Goal: Book appointment/travel/reservation

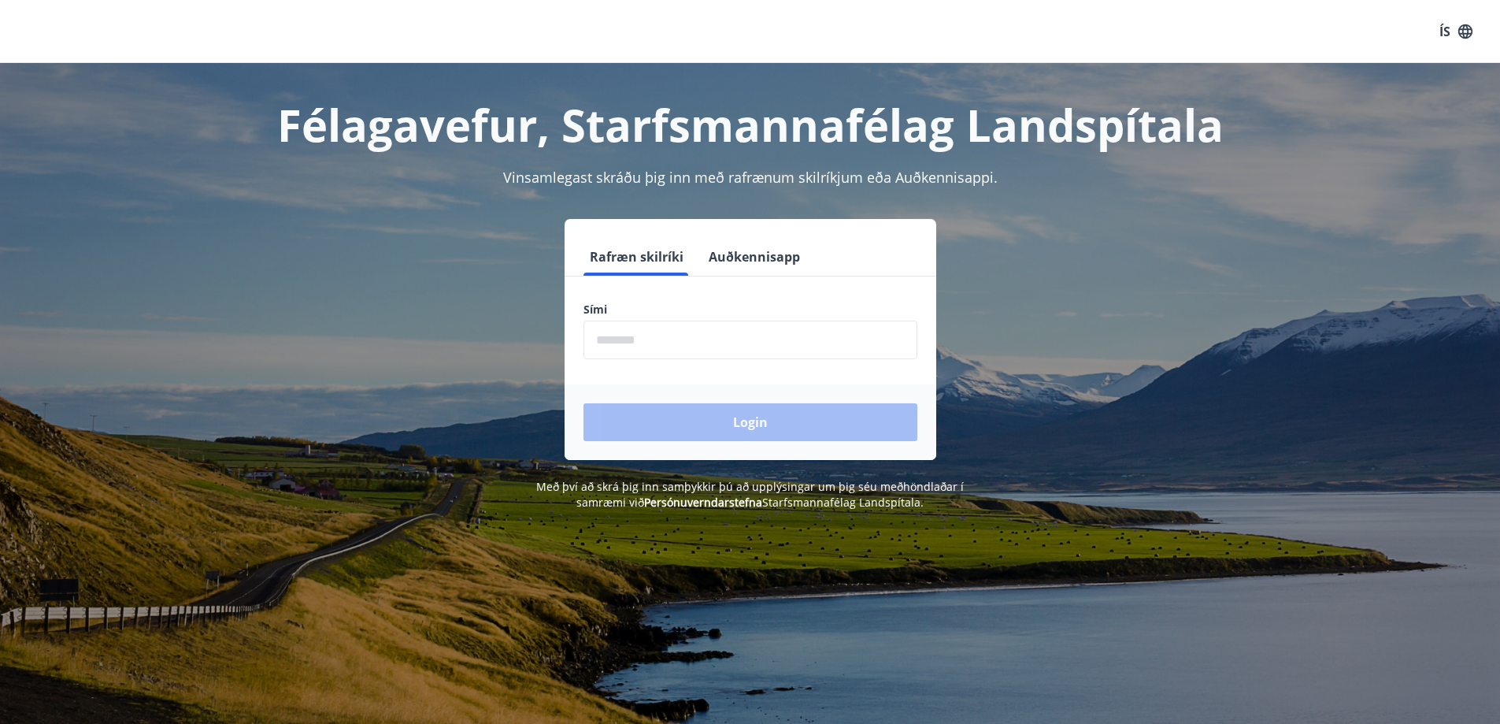
click at [646, 349] on input "phone" at bounding box center [751, 340] width 334 height 39
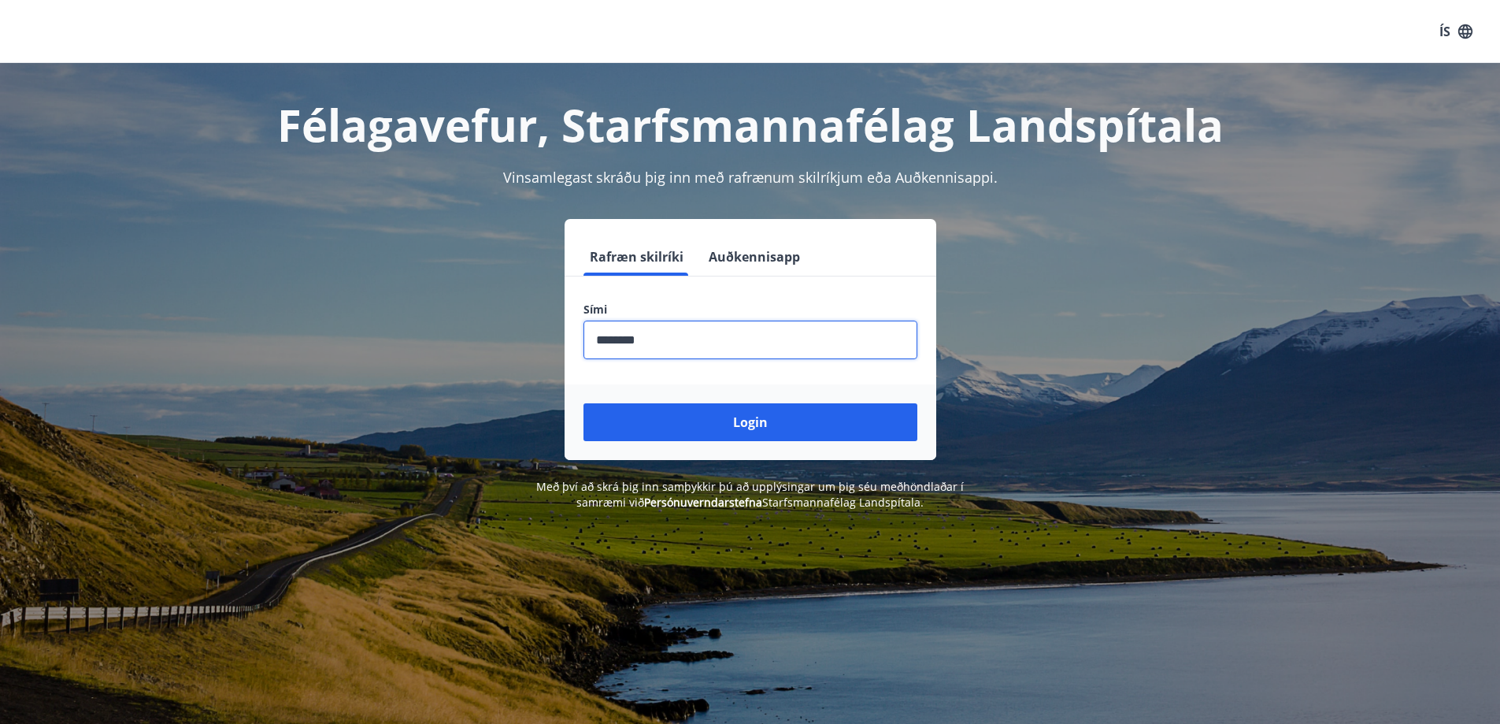
type input "********"
click at [584, 403] on button "Login" at bounding box center [751, 422] width 334 height 38
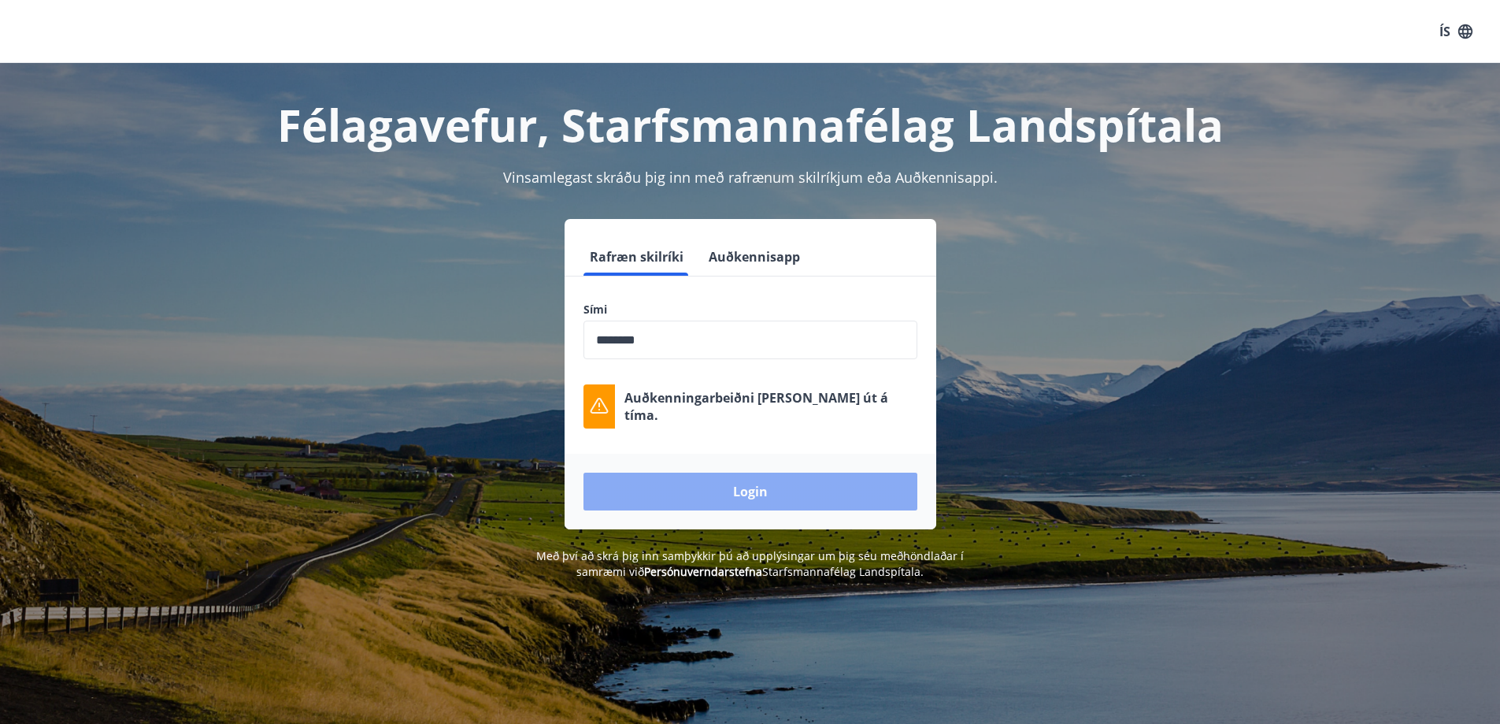
click at [735, 486] on button "Login" at bounding box center [751, 492] width 334 height 38
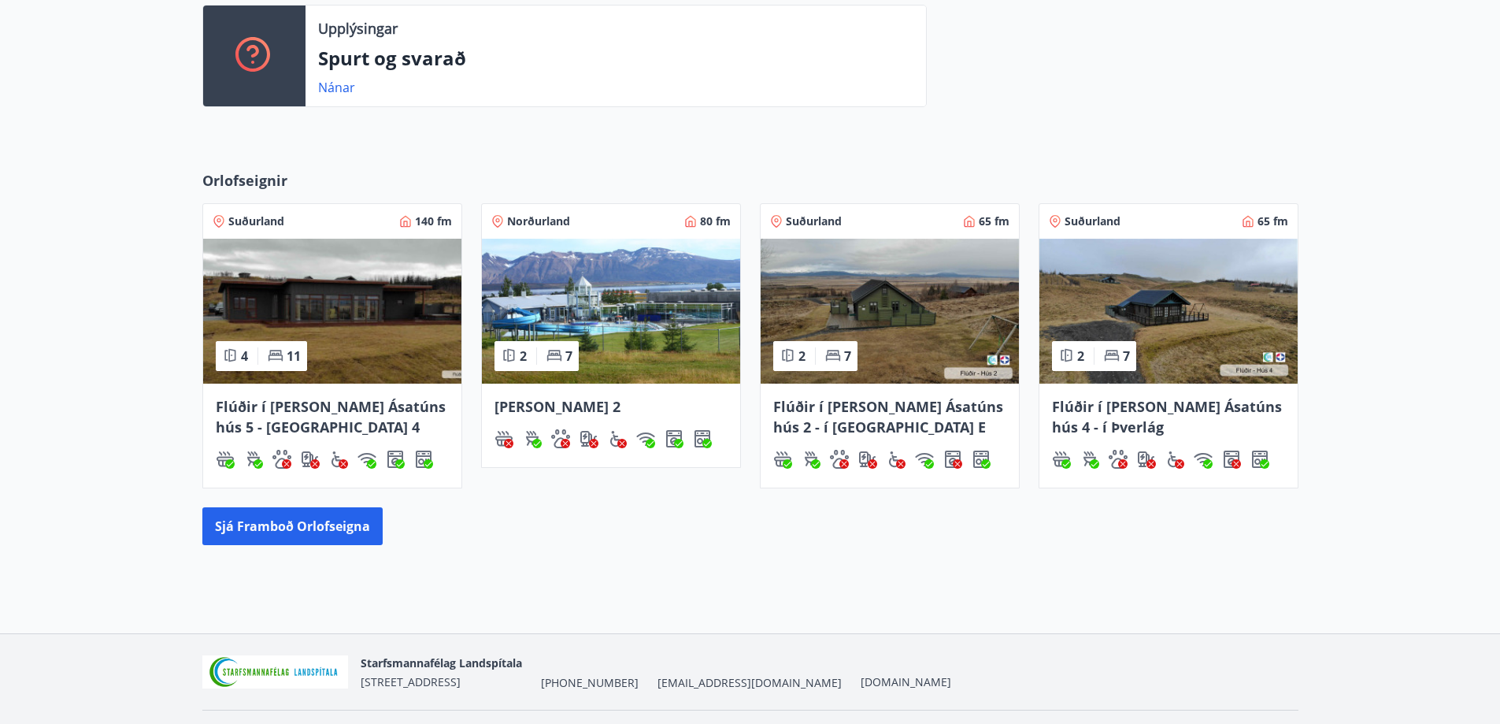
scroll to position [480, 0]
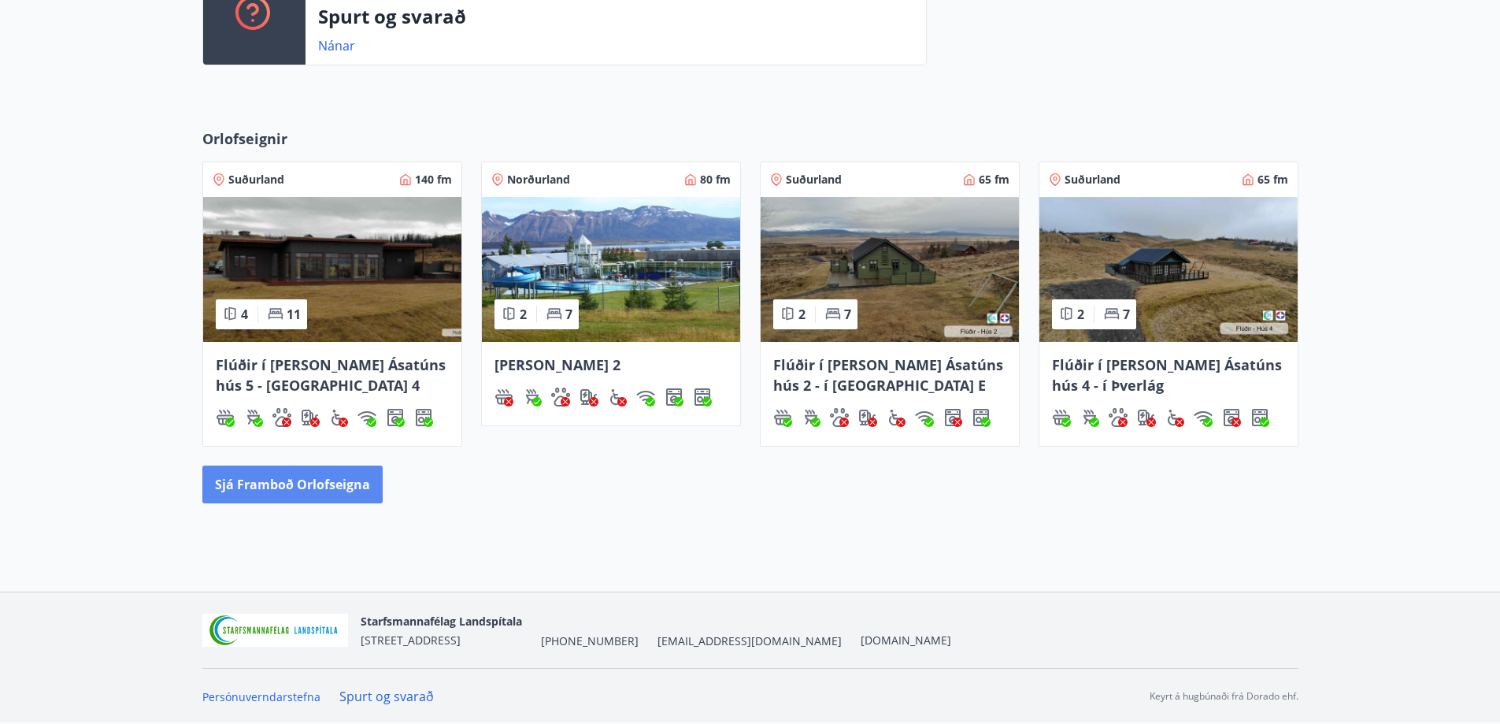
click at [332, 484] on button "Sjá framboð orlofseigna" at bounding box center [292, 484] width 180 height 38
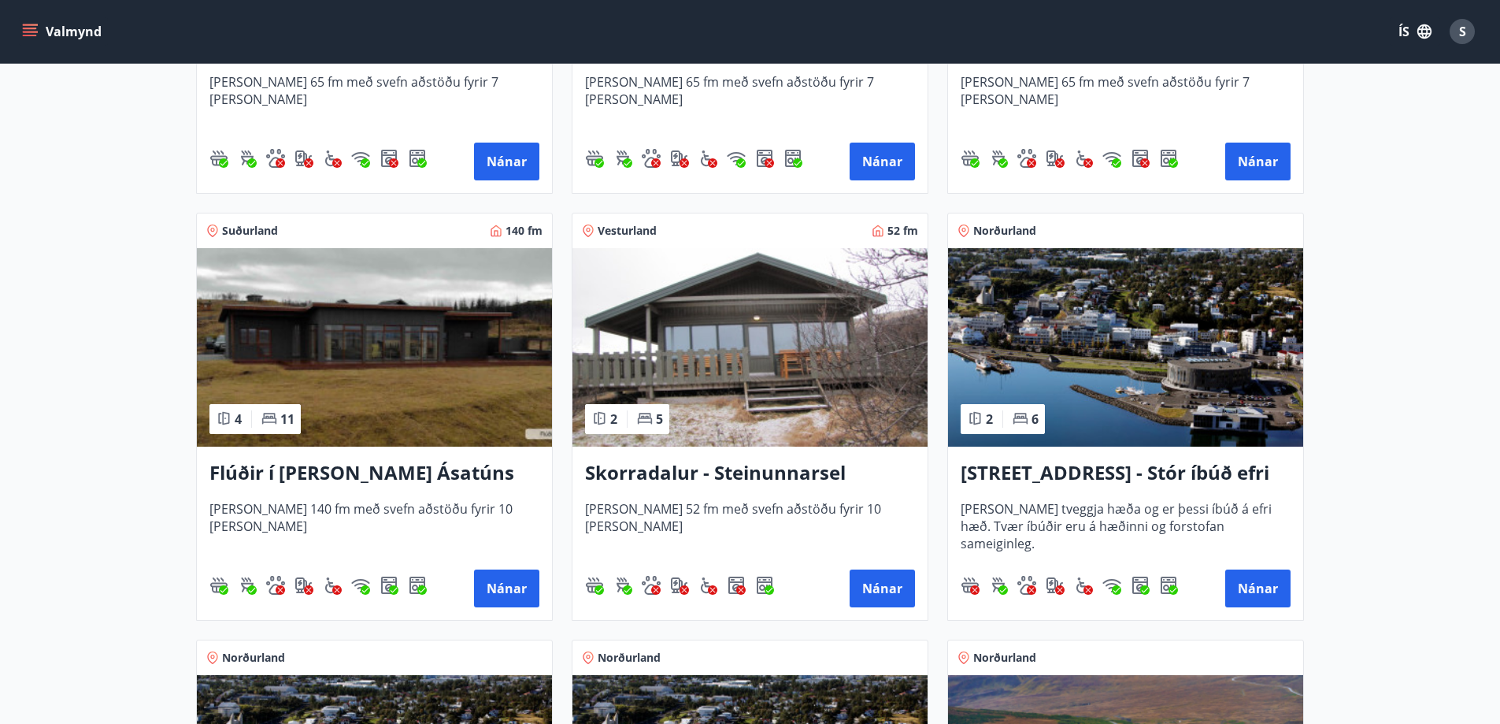
scroll to position [1024, 0]
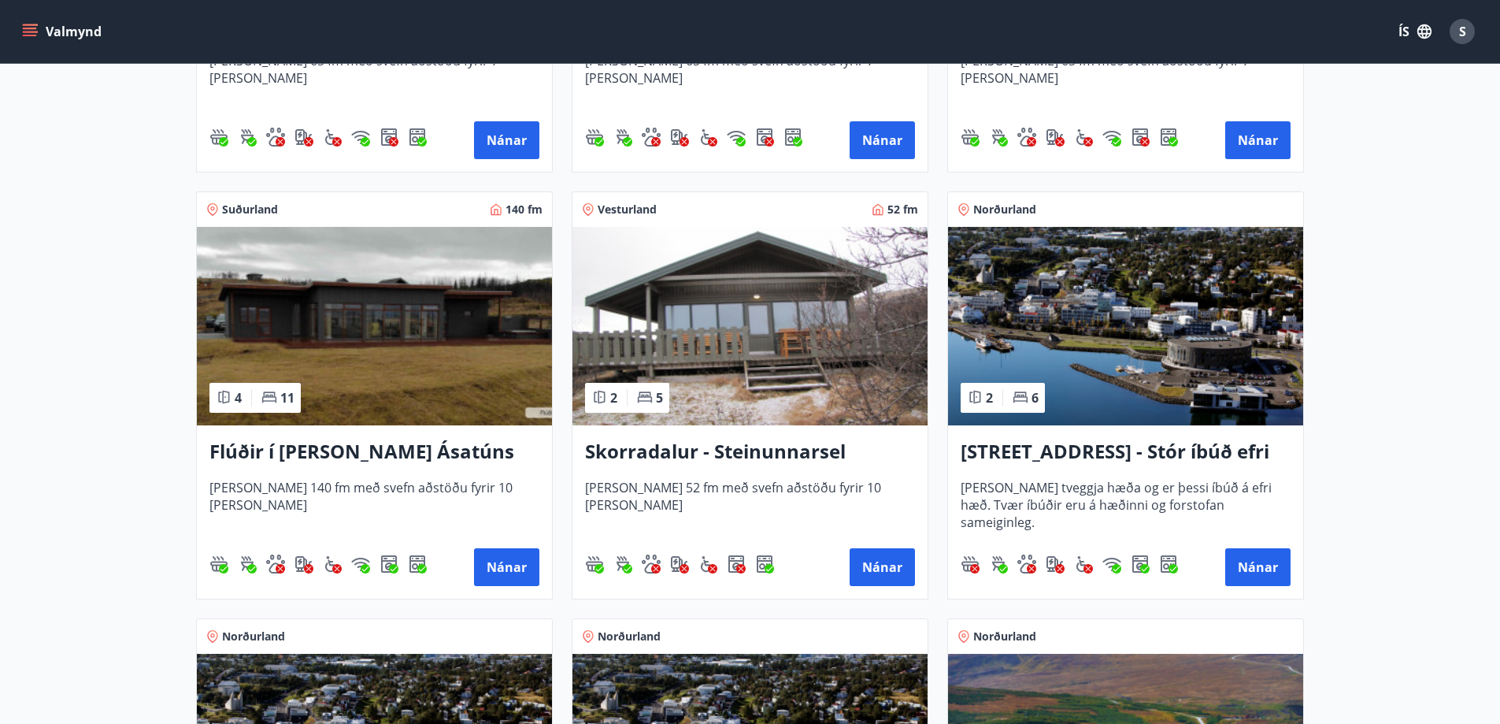
click at [758, 355] on img at bounding box center [750, 326] width 355 height 198
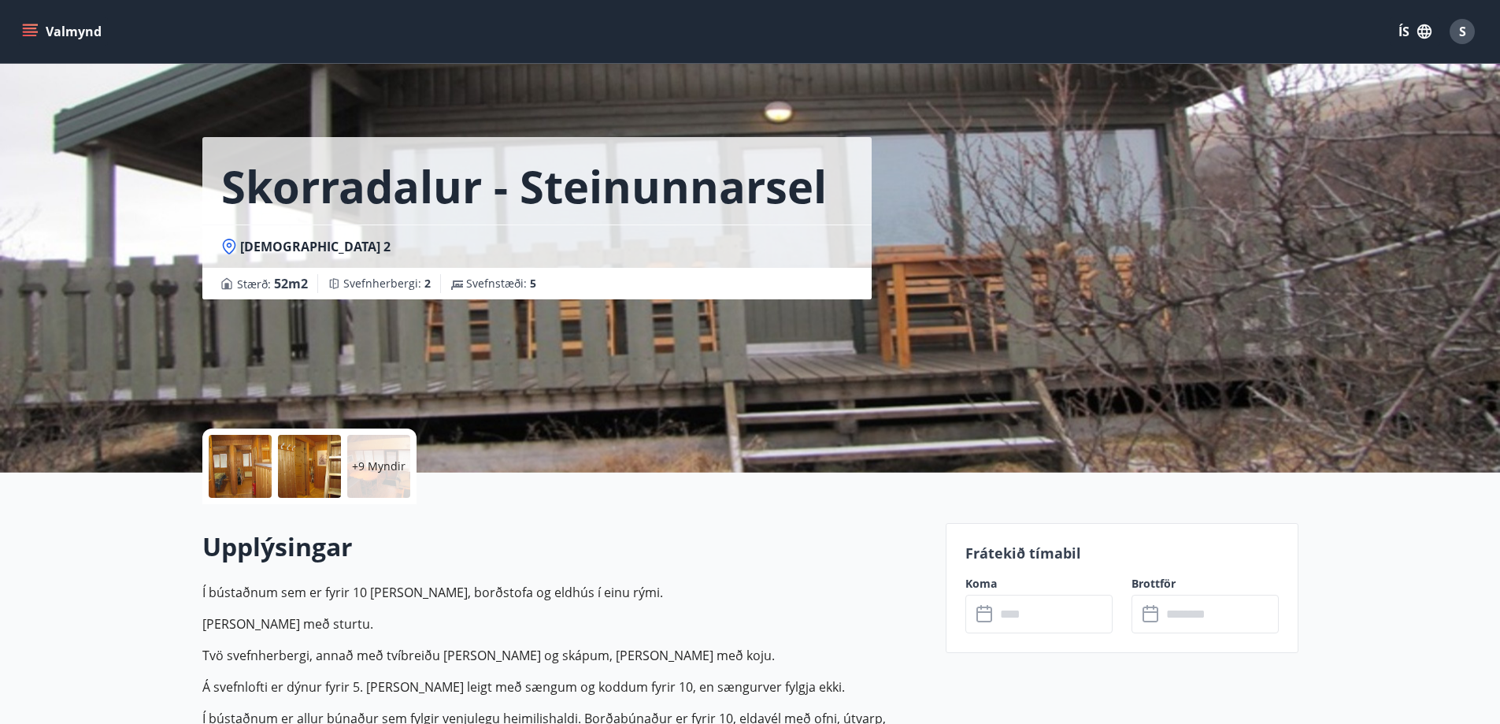
click at [361, 457] on div "+9 Myndir" at bounding box center [378, 466] width 63 height 63
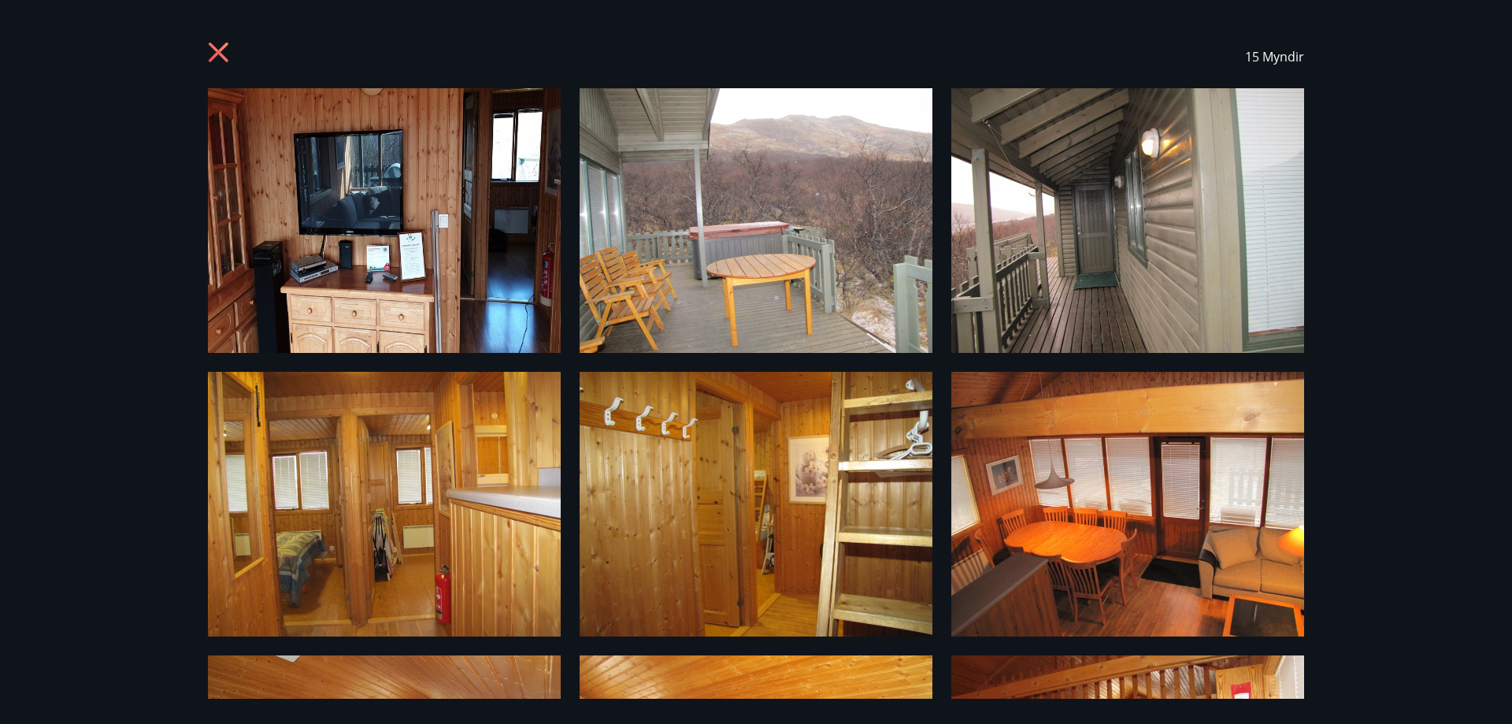
click at [228, 49] on icon at bounding box center [220, 54] width 25 height 25
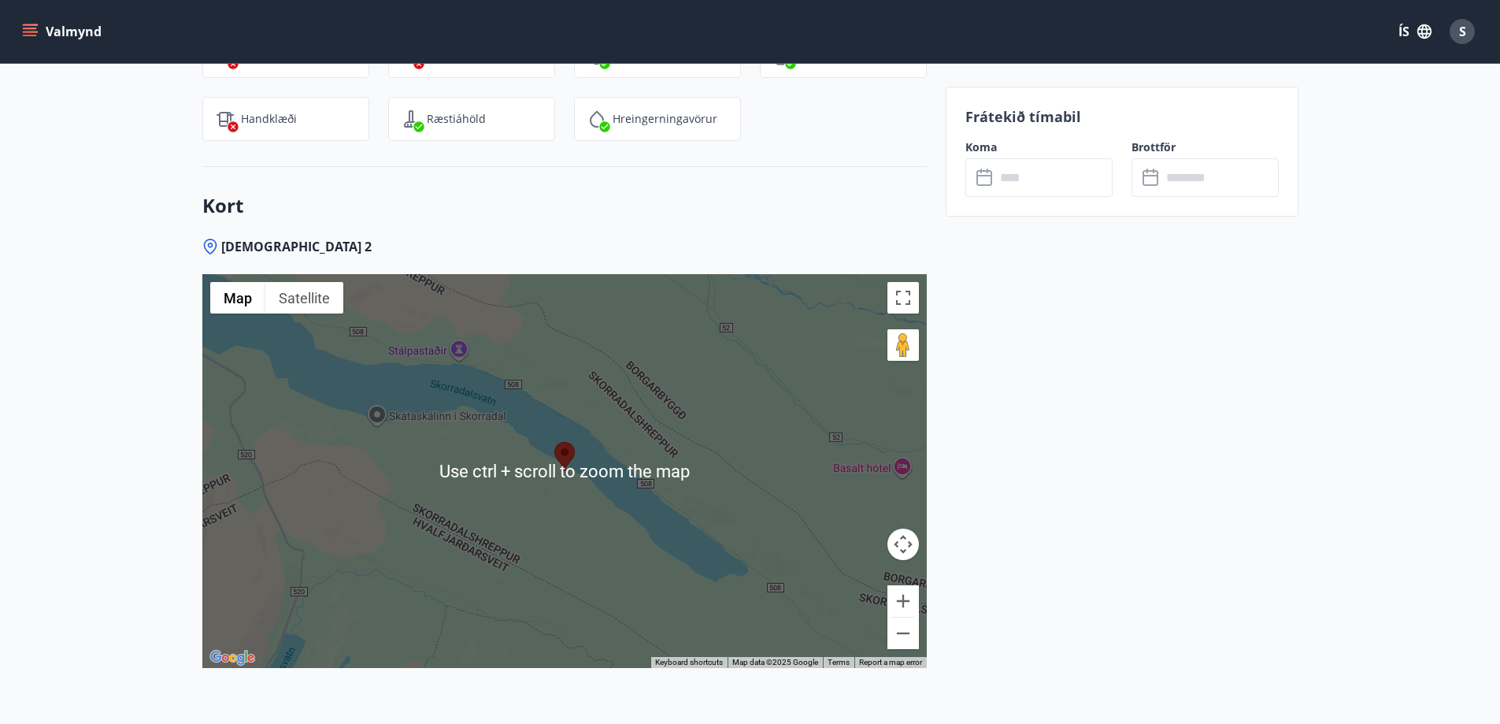
scroll to position [2205, 0]
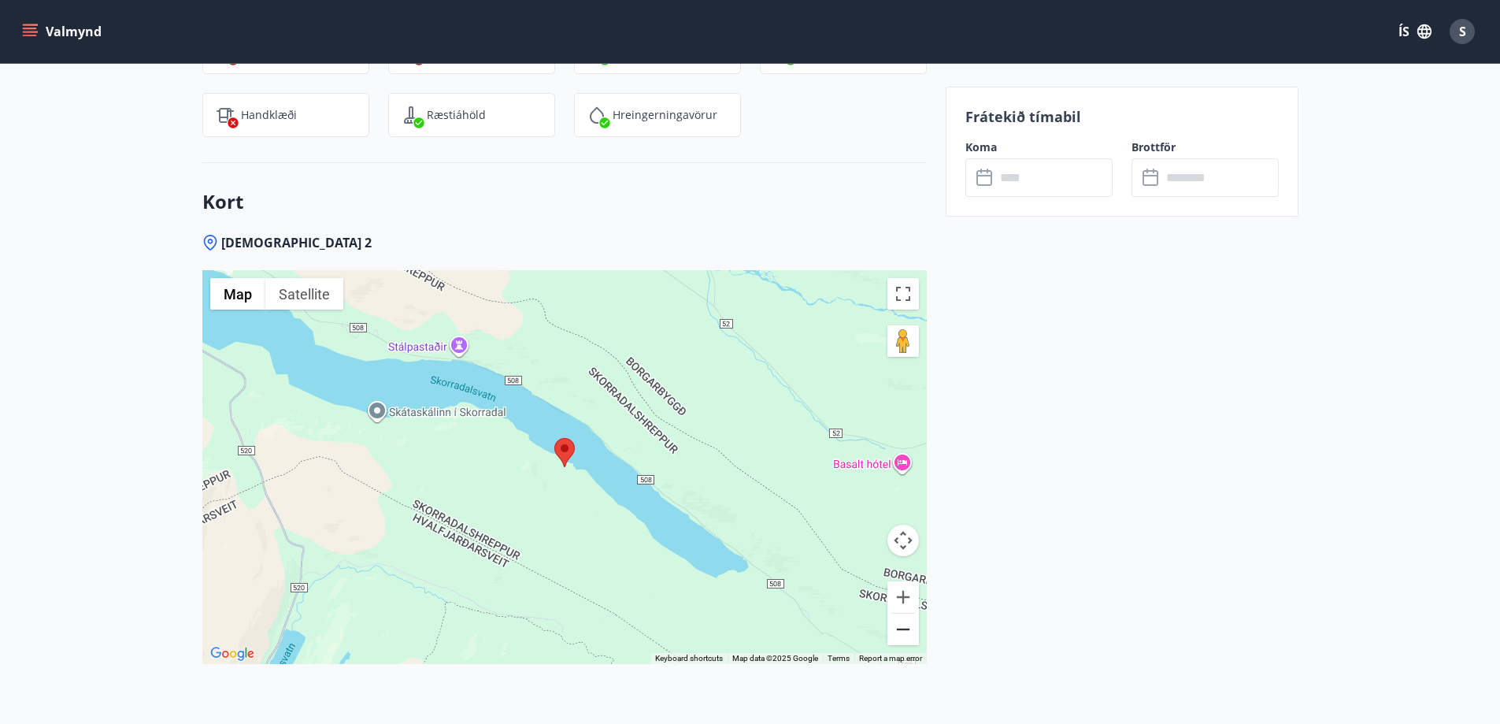
click at [906, 627] on button "Zoom out" at bounding box center [904, 629] width 32 height 32
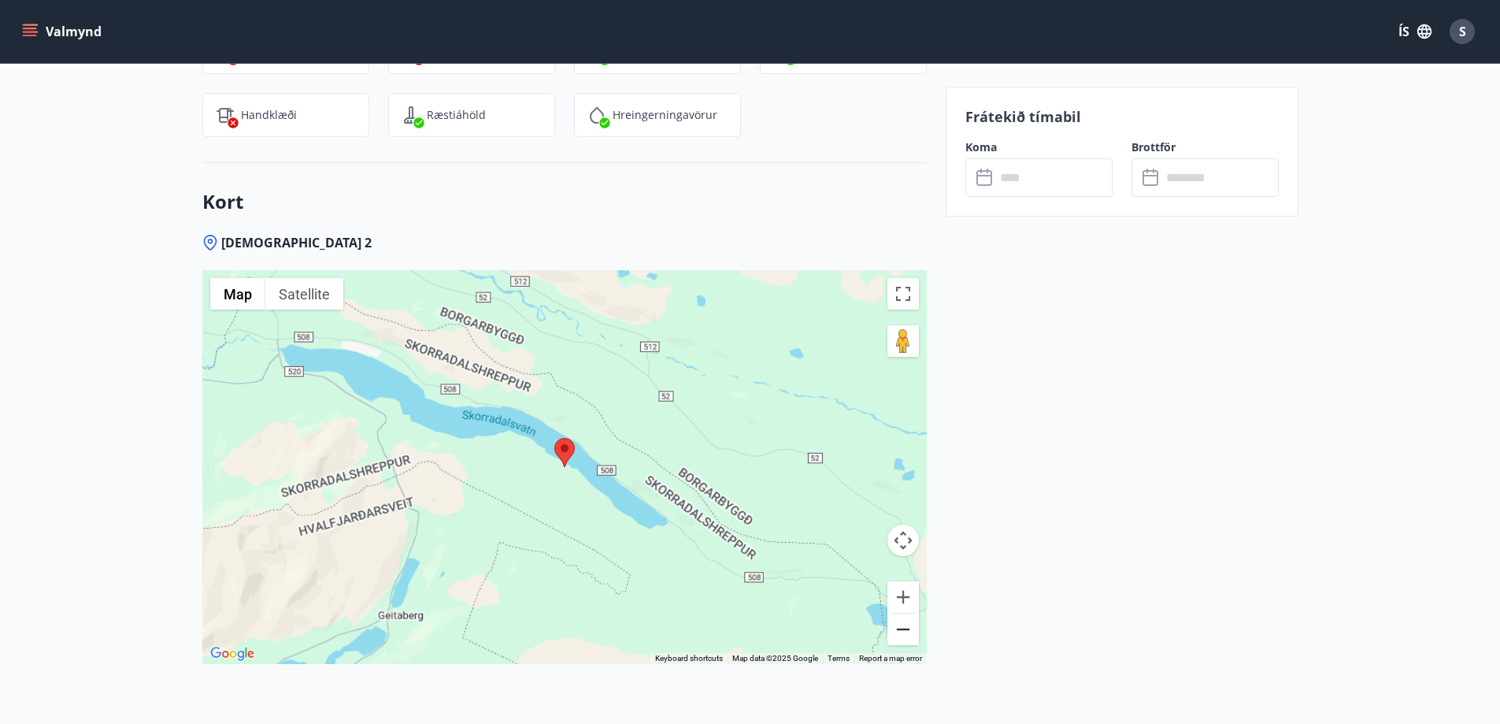
click at [906, 627] on button "Zoom out" at bounding box center [904, 629] width 32 height 32
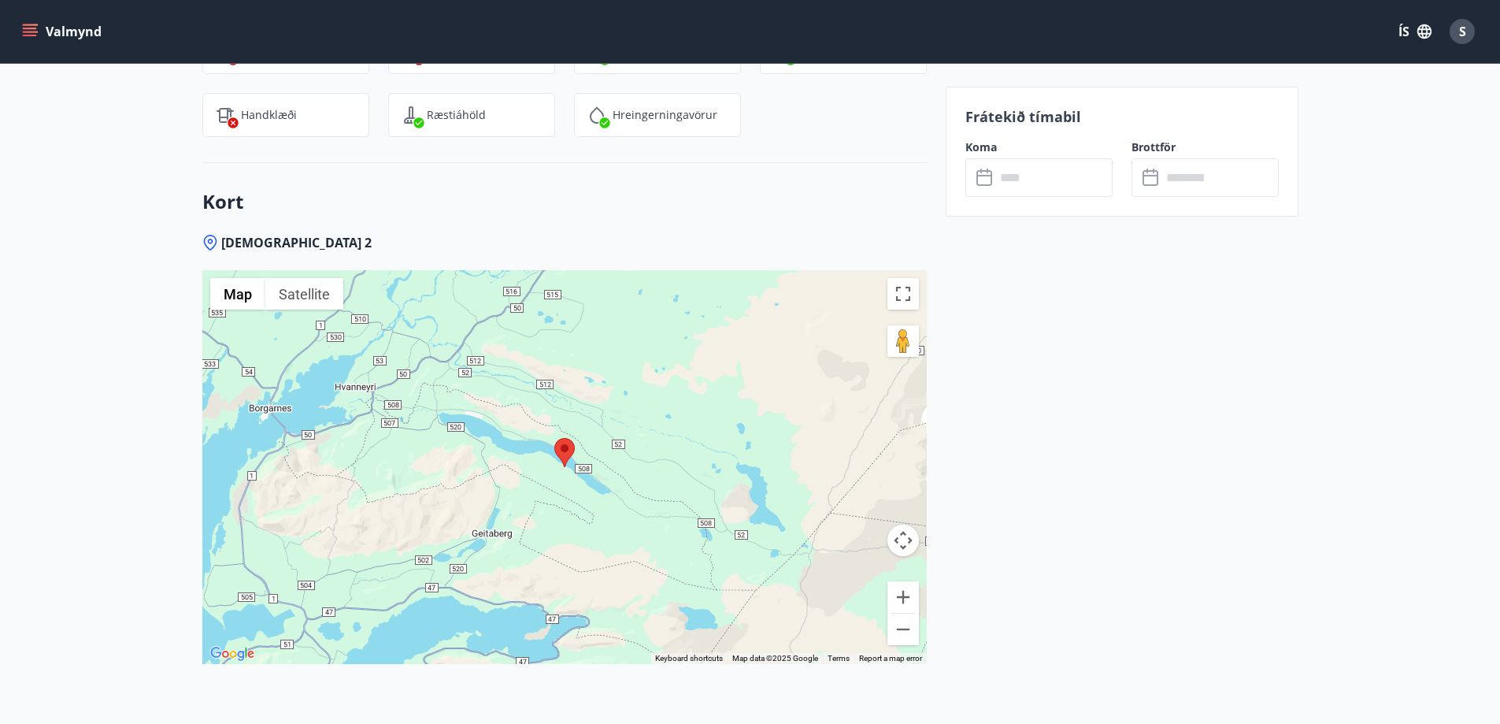
drag, startPoint x: 442, startPoint y: 438, endPoint x: 447, endPoint y: 448, distance: 11.3
click at [447, 448] on div at bounding box center [564, 467] width 725 height 394
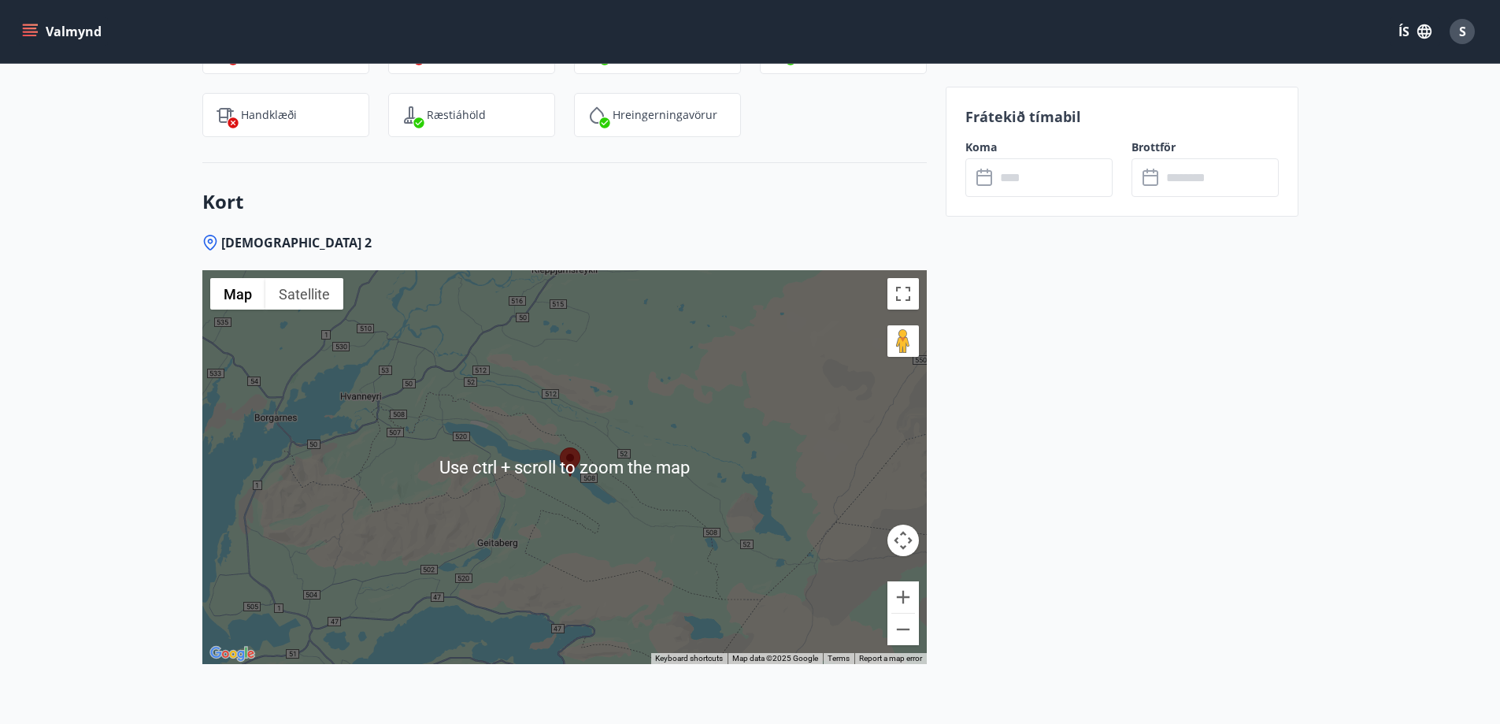
click at [898, 603] on button "Zoom in" at bounding box center [904, 597] width 32 height 32
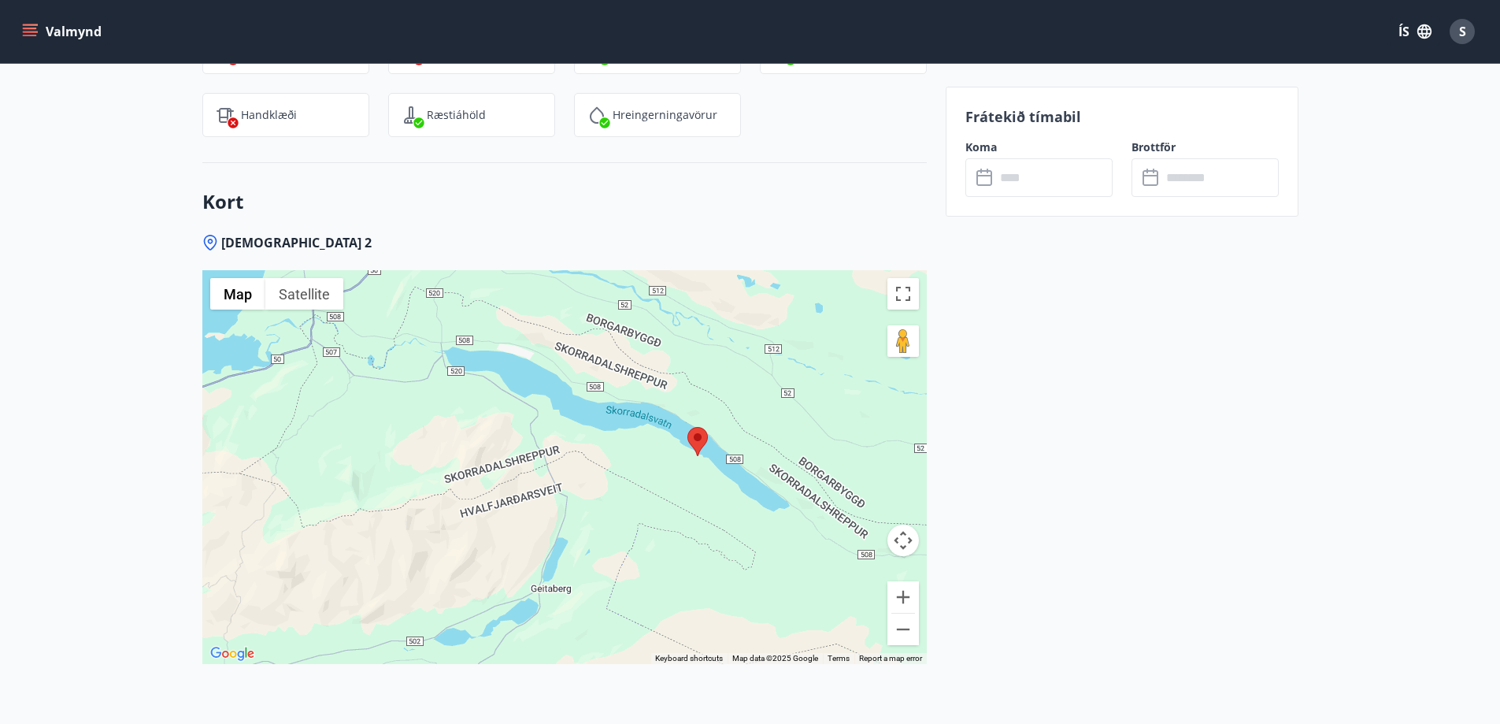
drag, startPoint x: 473, startPoint y: 576, endPoint x: 595, endPoint y: 547, distance: 125.3
click at [596, 545] on div at bounding box center [564, 467] width 725 height 394
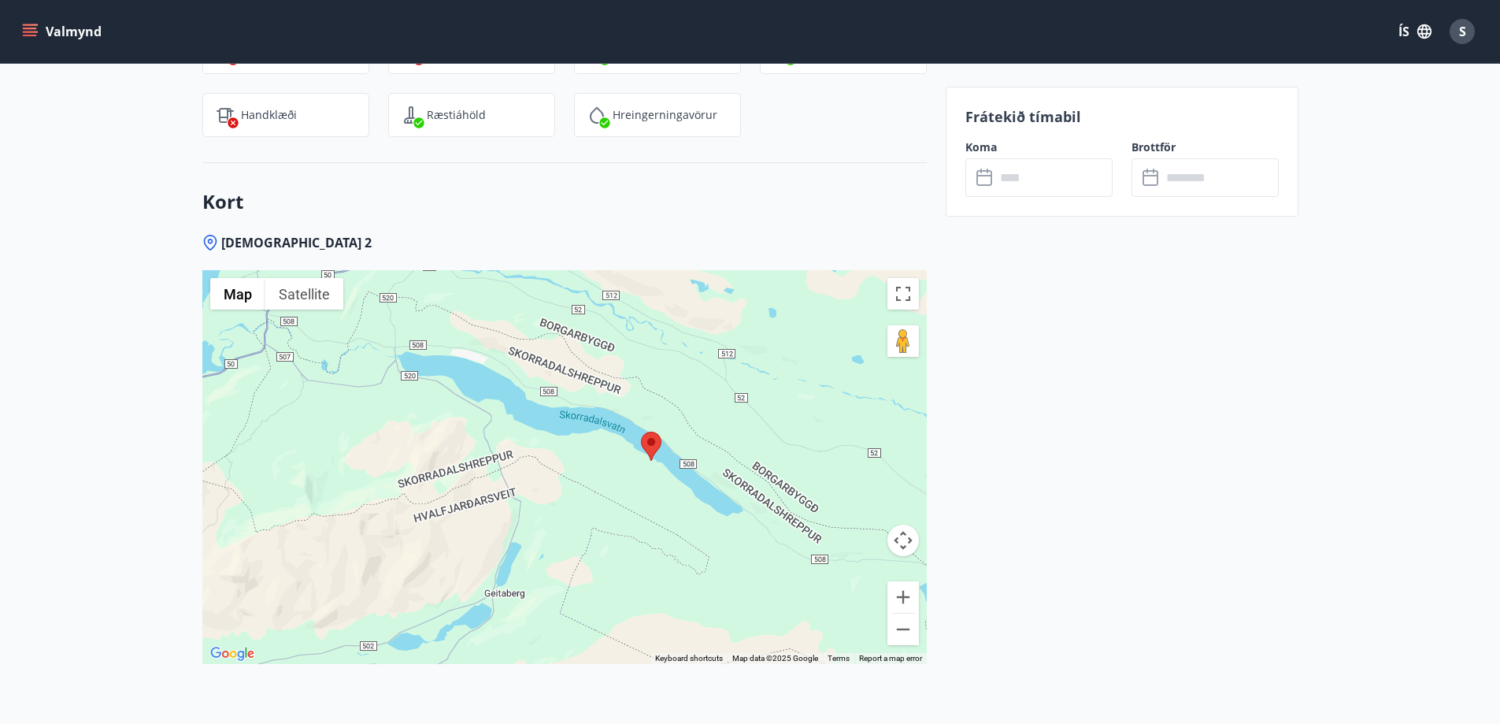
drag, startPoint x: 667, startPoint y: 505, endPoint x: 650, endPoint y: 509, distance: 17.8
click at [650, 509] on div at bounding box center [564, 467] width 725 height 394
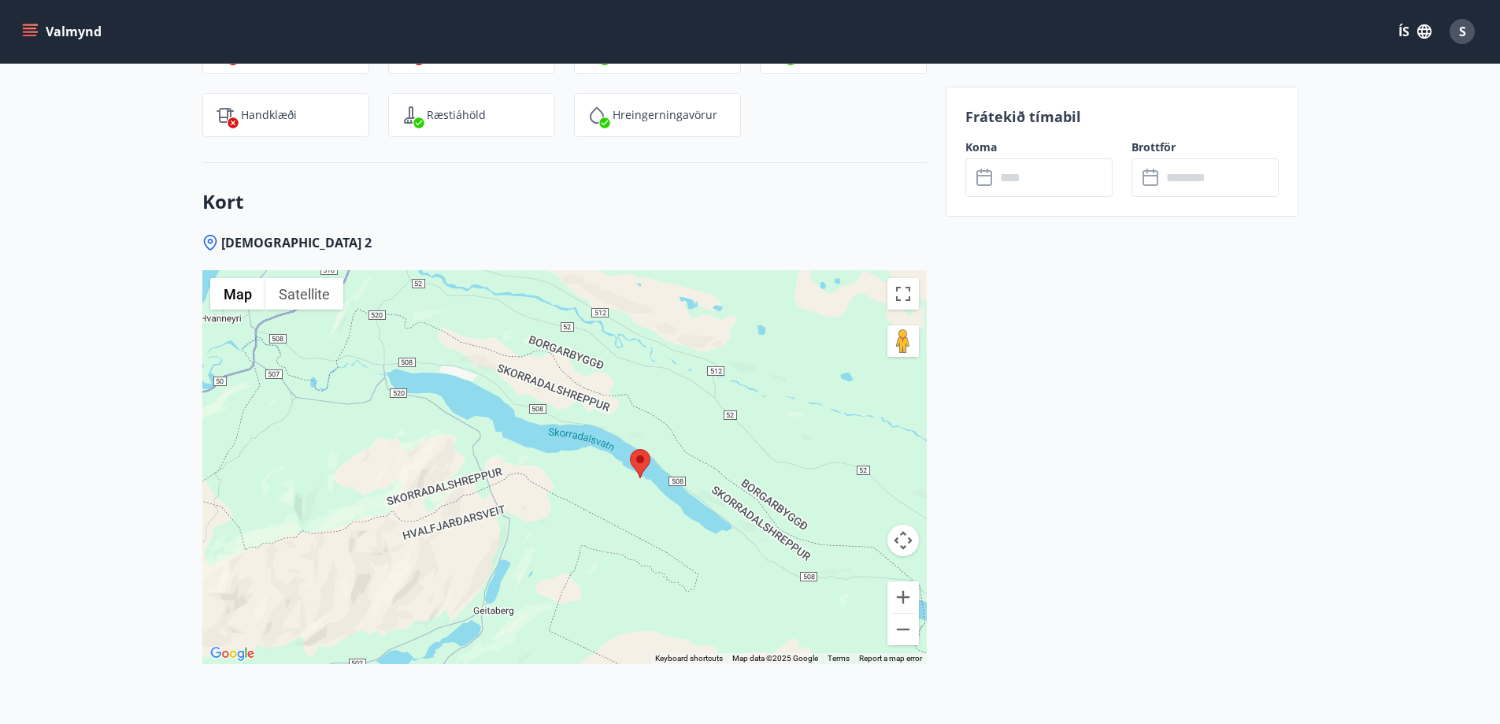
drag, startPoint x: 676, startPoint y: 482, endPoint x: 663, endPoint y: 502, distance: 23.4
click at [663, 502] on div at bounding box center [564, 467] width 725 height 394
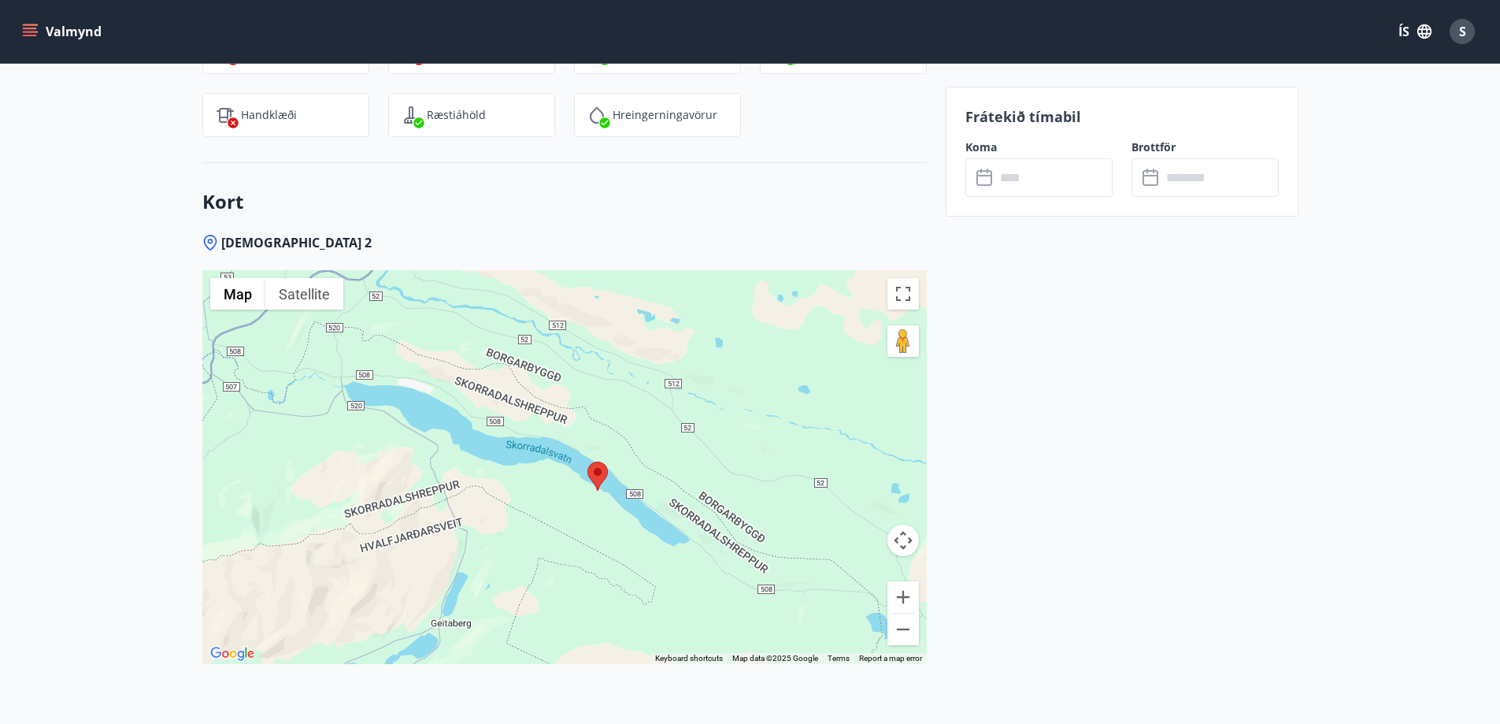
drag, startPoint x: 654, startPoint y: 490, endPoint x: 609, endPoint y: 502, distance: 46.4
click at [609, 502] on div at bounding box center [564, 467] width 725 height 394
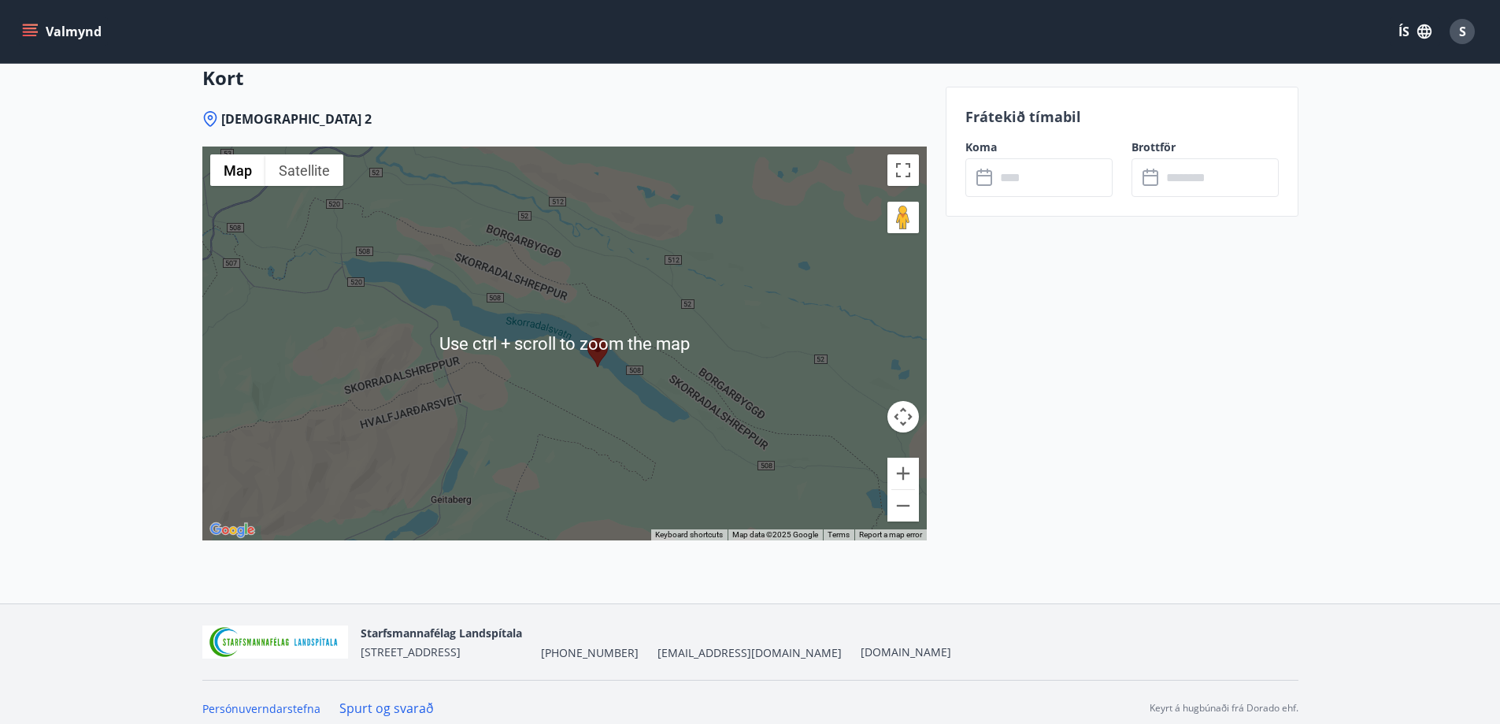
scroll to position [2341, 0]
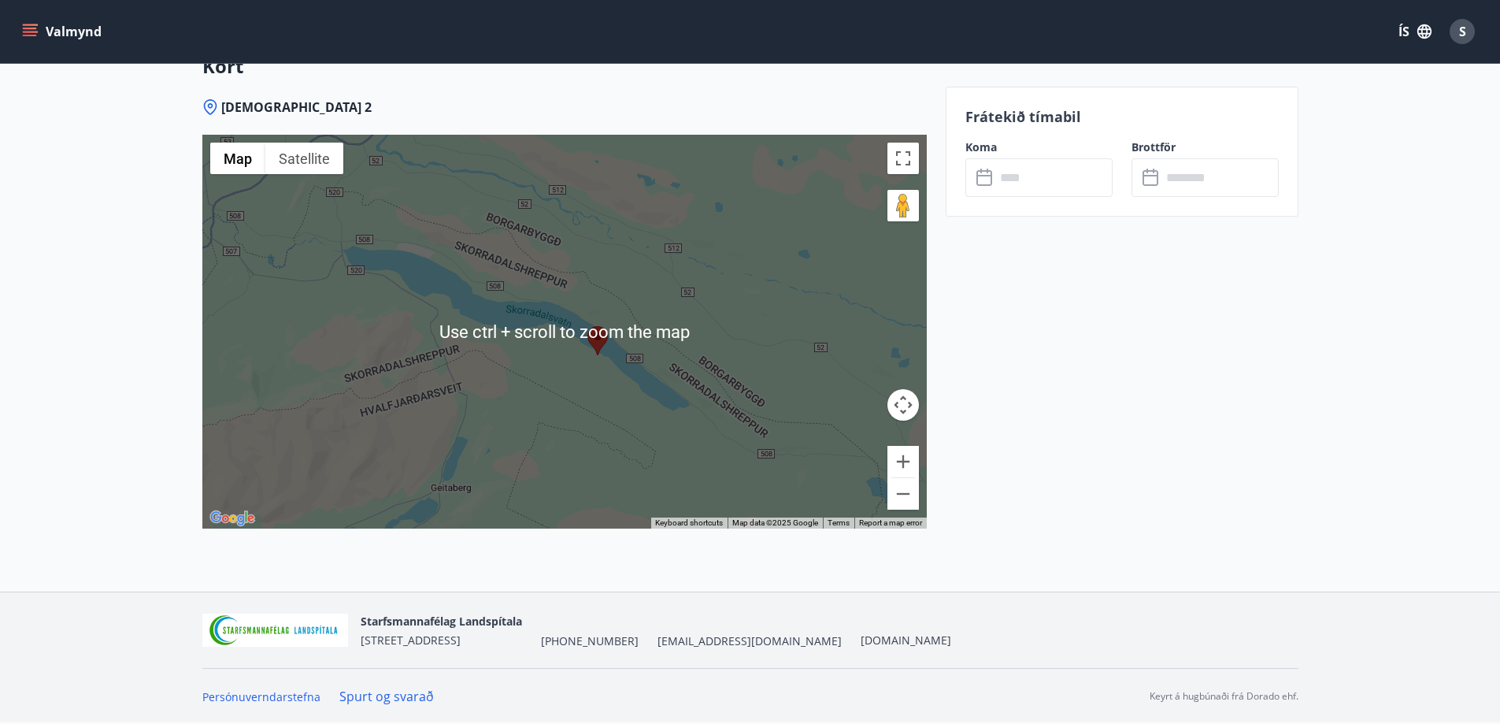
drag, startPoint x: 717, startPoint y: 470, endPoint x: 736, endPoint y: 469, distance: 19.0
click at [722, 469] on div at bounding box center [564, 332] width 725 height 394
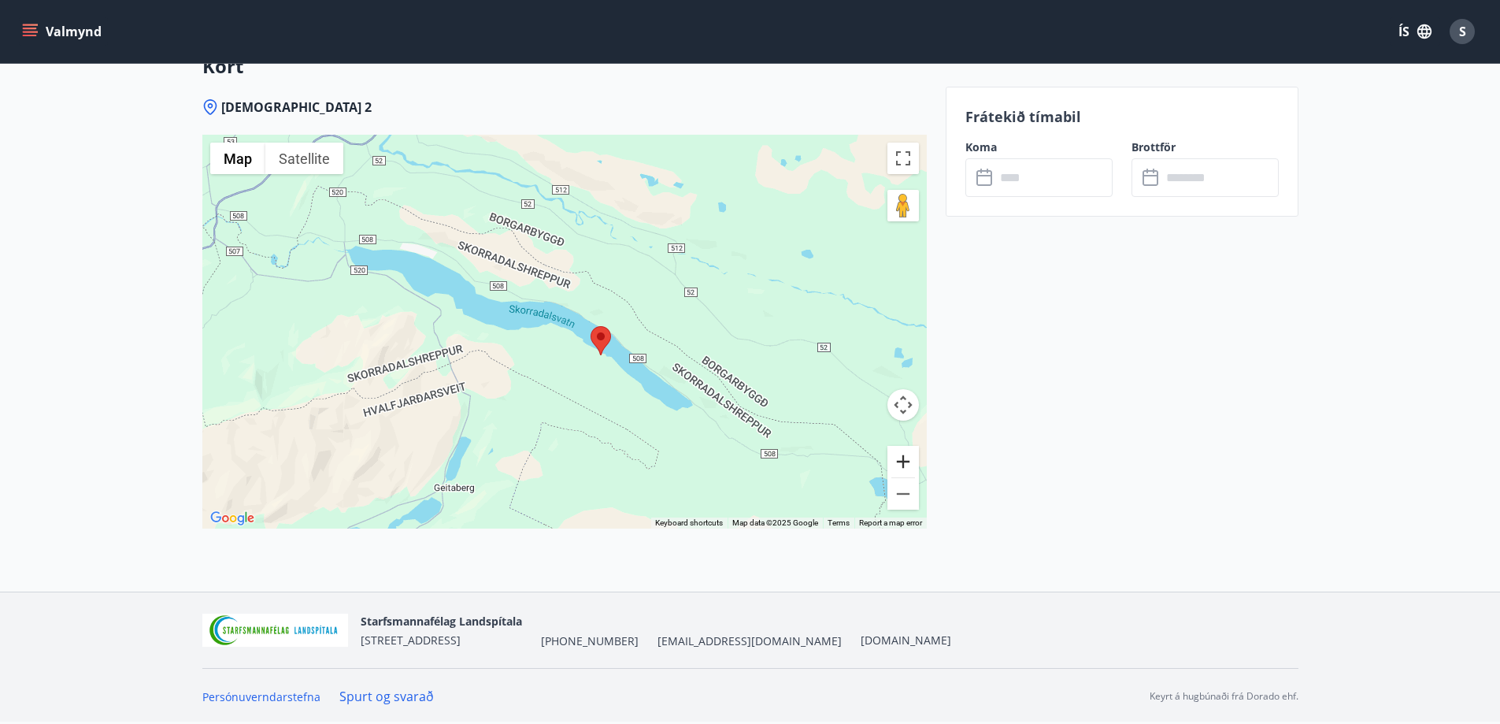
click at [897, 463] on button "Zoom in" at bounding box center [904, 462] width 32 height 32
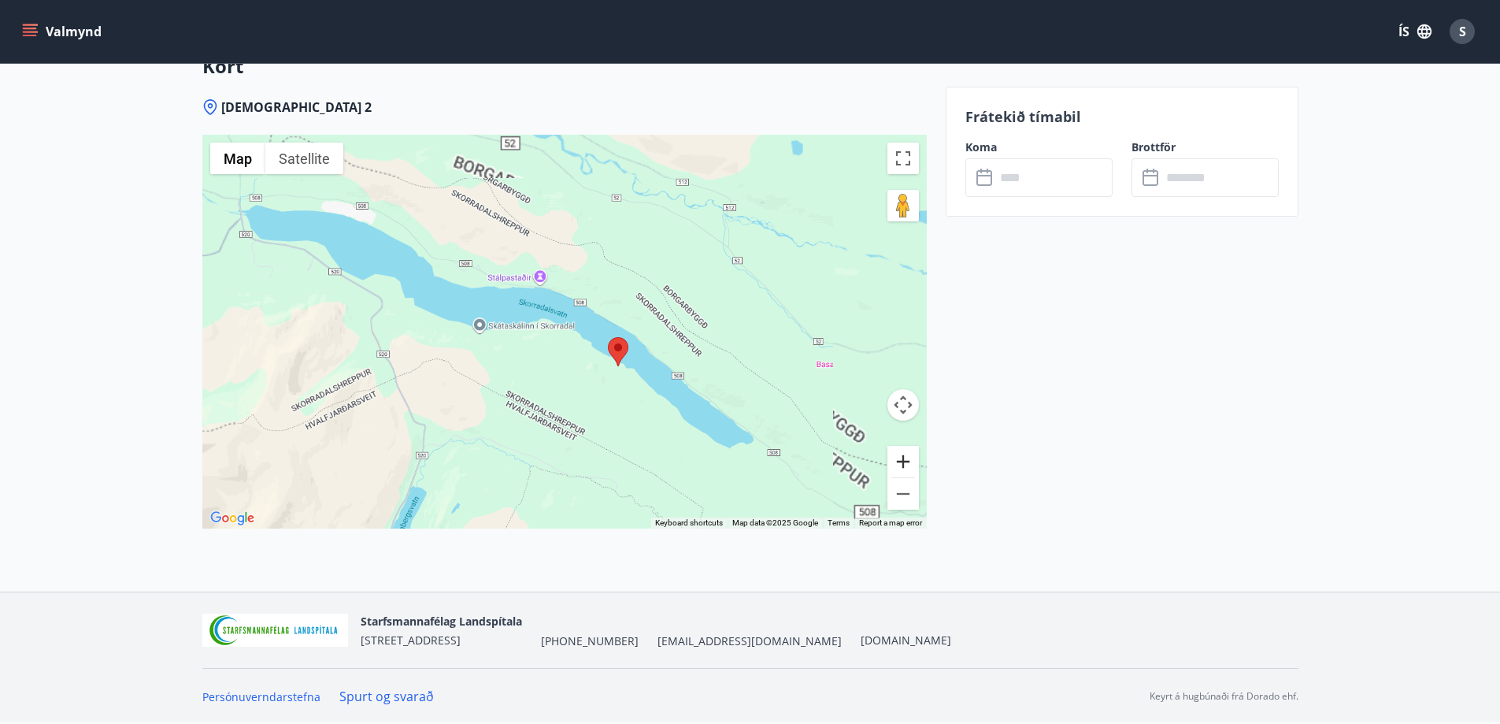
click at [898, 463] on button "Zoom in" at bounding box center [904, 462] width 32 height 32
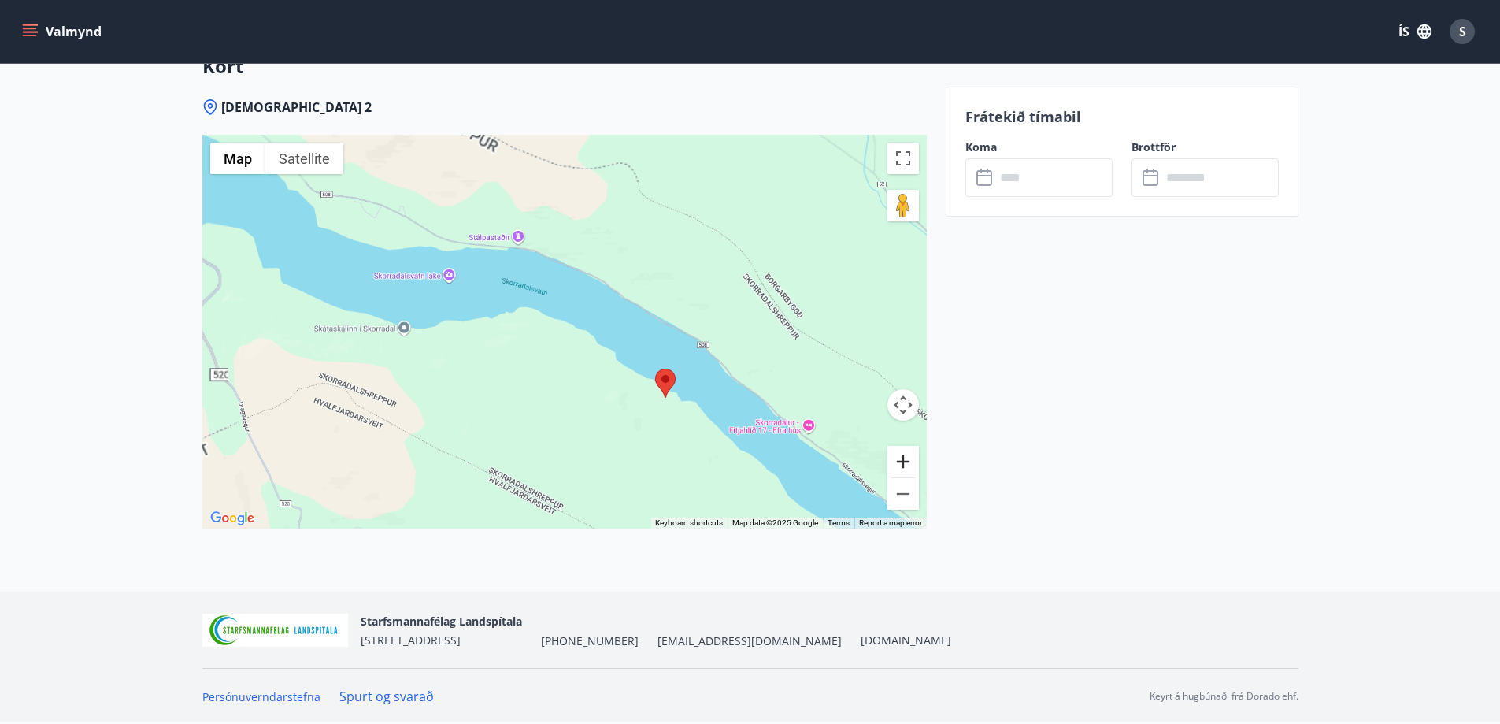
click at [904, 463] on button "Zoom in" at bounding box center [904, 462] width 32 height 32
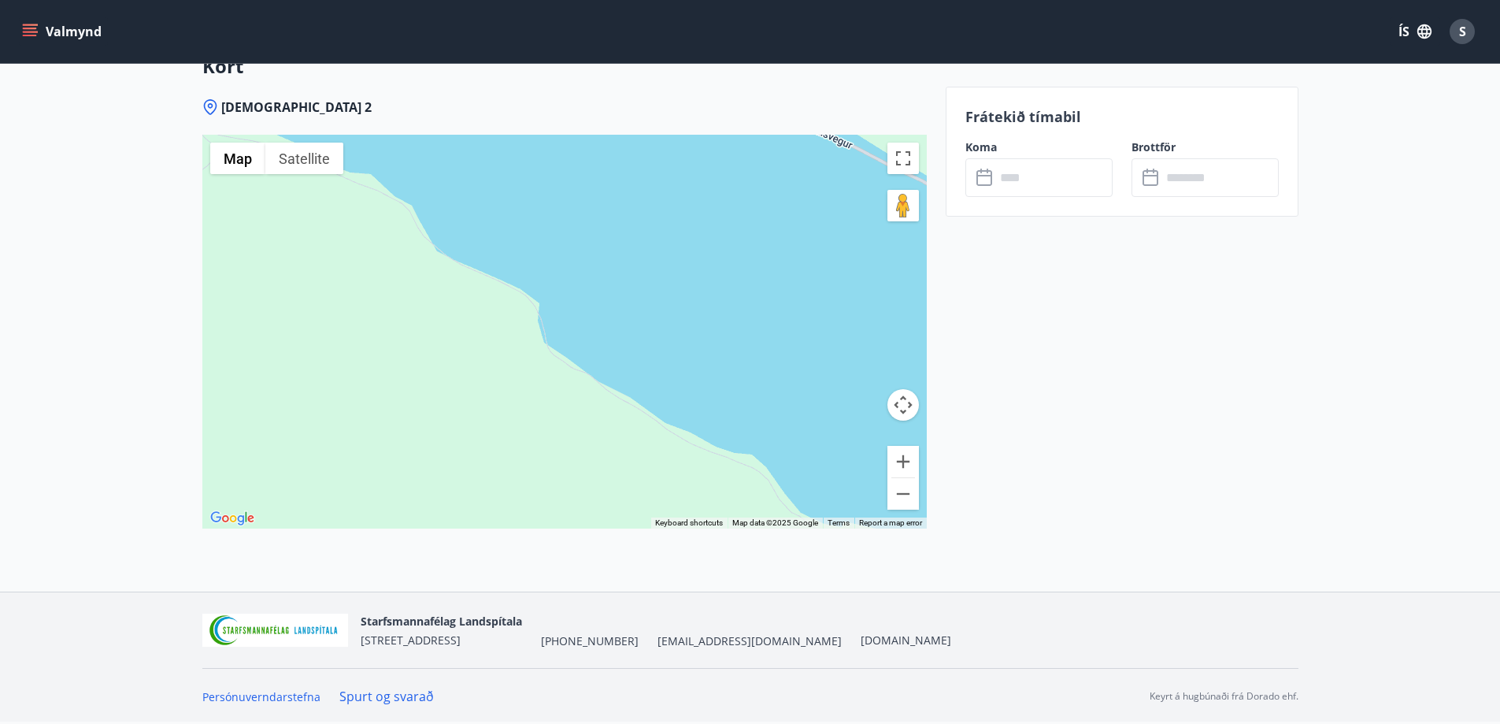
drag, startPoint x: 680, startPoint y: 454, endPoint x: 367, endPoint y: 304, distance: 346.6
click at [367, 304] on div at bounding box center [564, 332] width 725 height 394
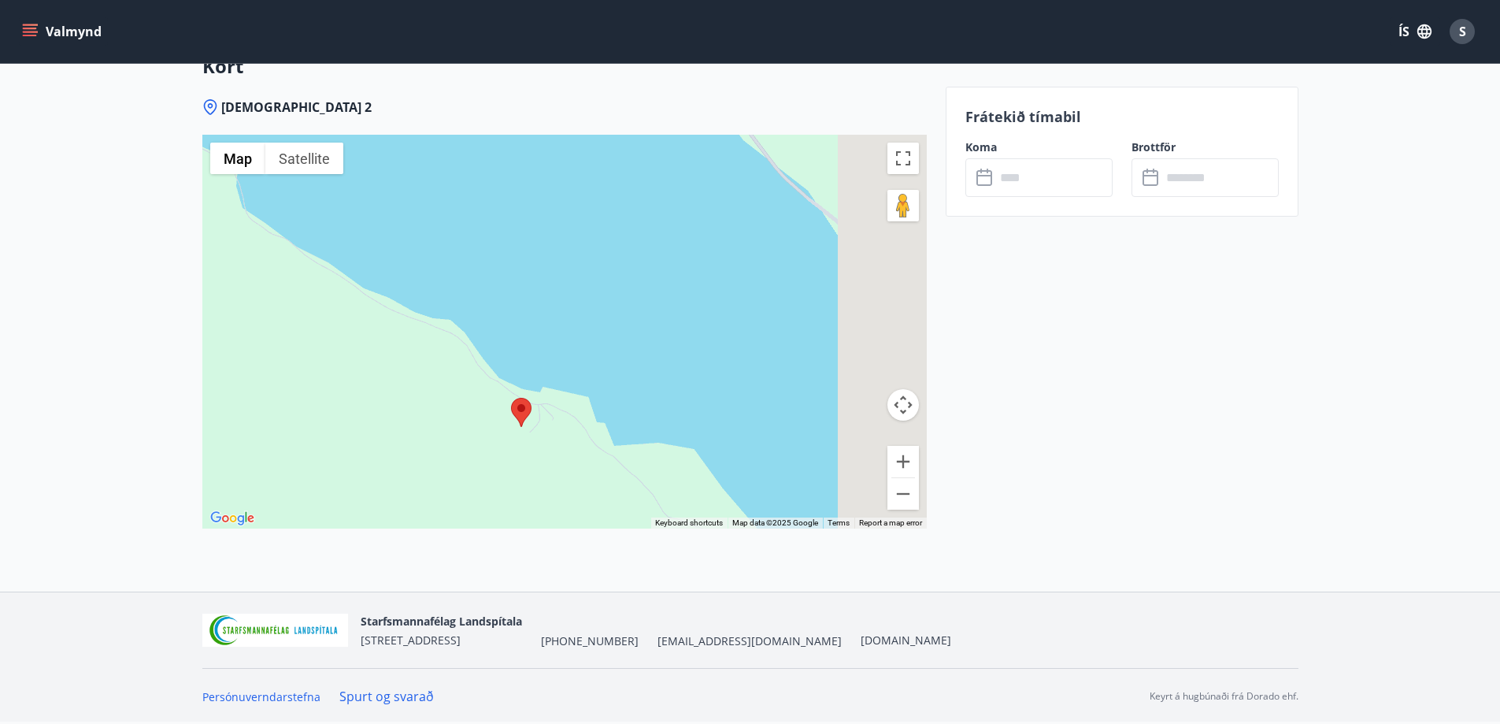
drag, startPoint x: 747, startPoint y: 428, endPoint x: 536, endPoint y: 345, distance: 225.9
click at [536, 343] on div at bounding box center [564, 332] width 725 height 394
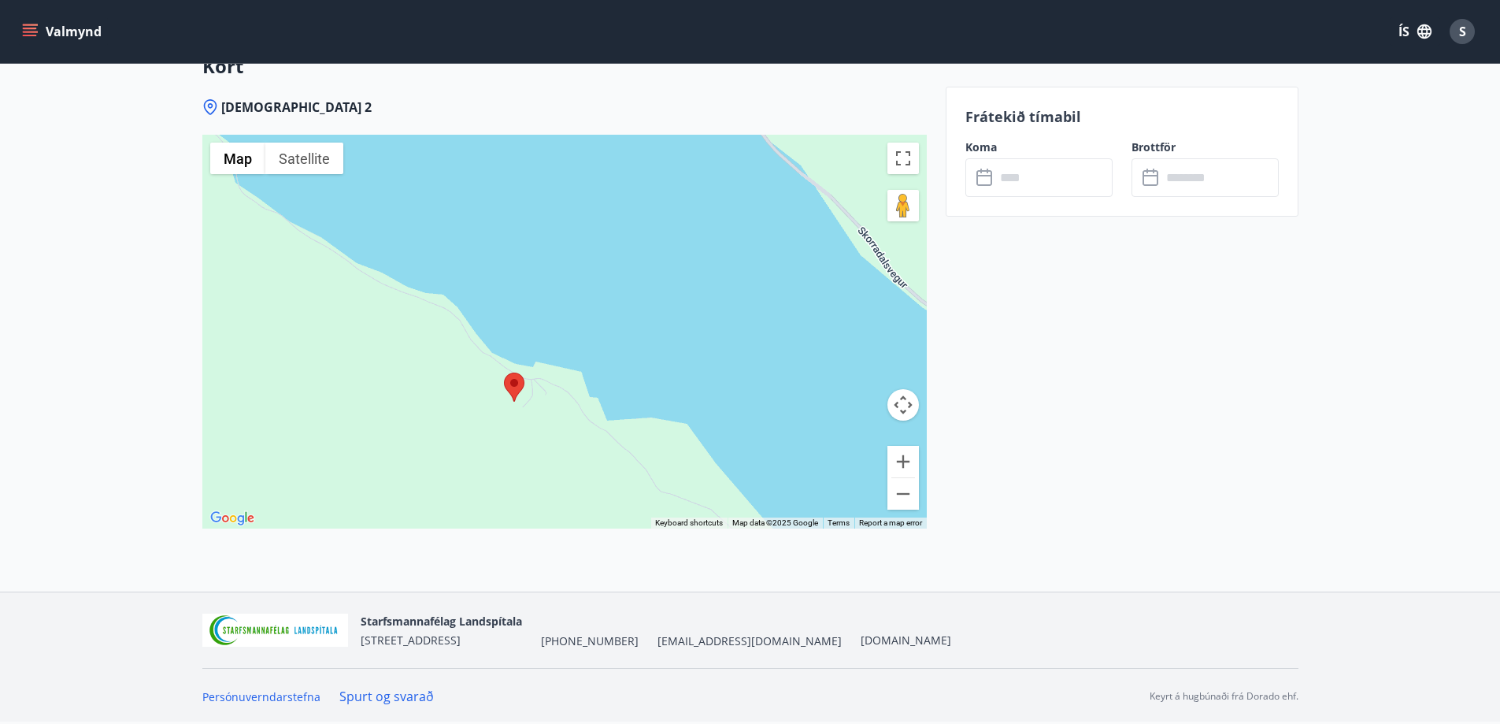
drag, startPoint x: 511, startPoint y: 421, endPoint x: 495, endPoint y: 378, distance: 46.4
click at [495, 378] on div at bounding box center [564, 332] width 725 height 394
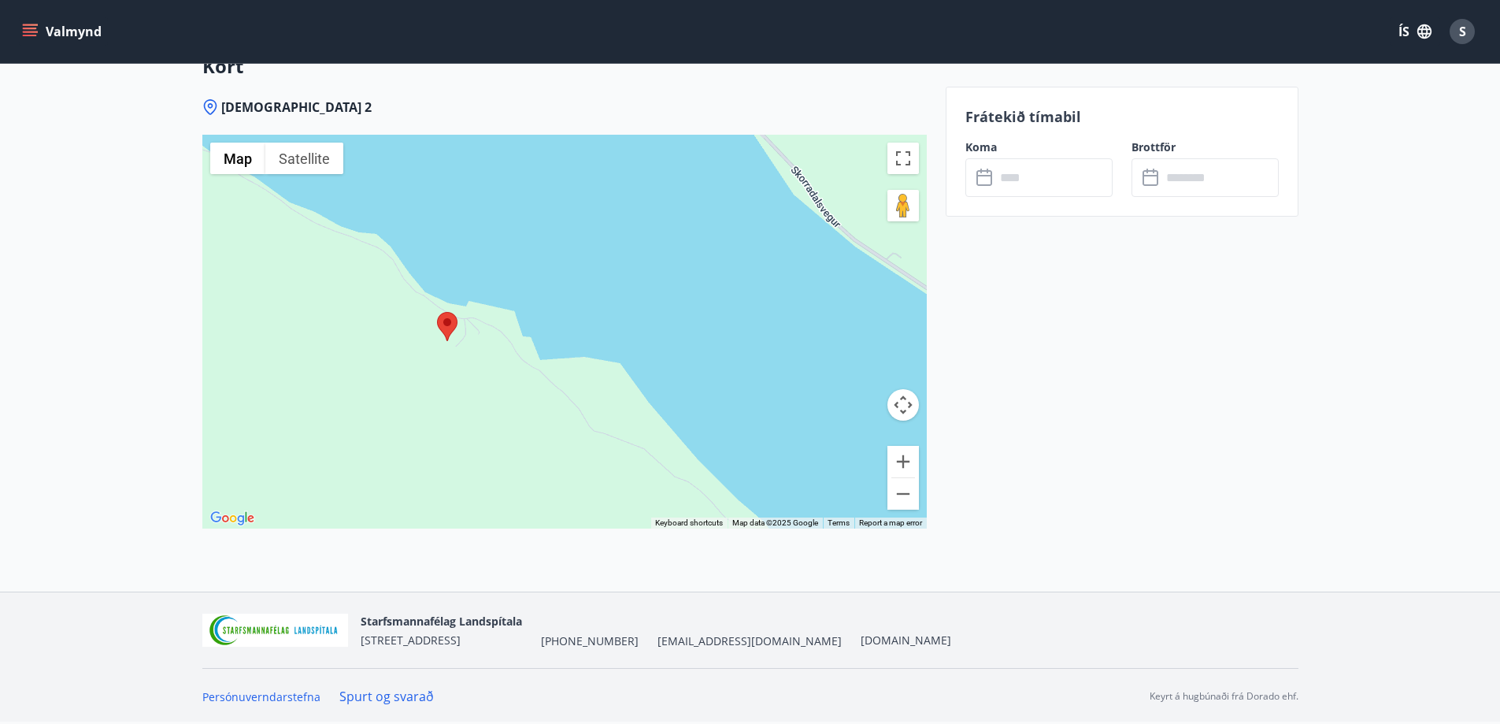
drag, startPoint x: 570, startPoint y: 391, endPoint x: 513, endPoint y: 371, distance: 60.0
click at [513, 371] on div at bounding box center [564, 332] width 725 height 394
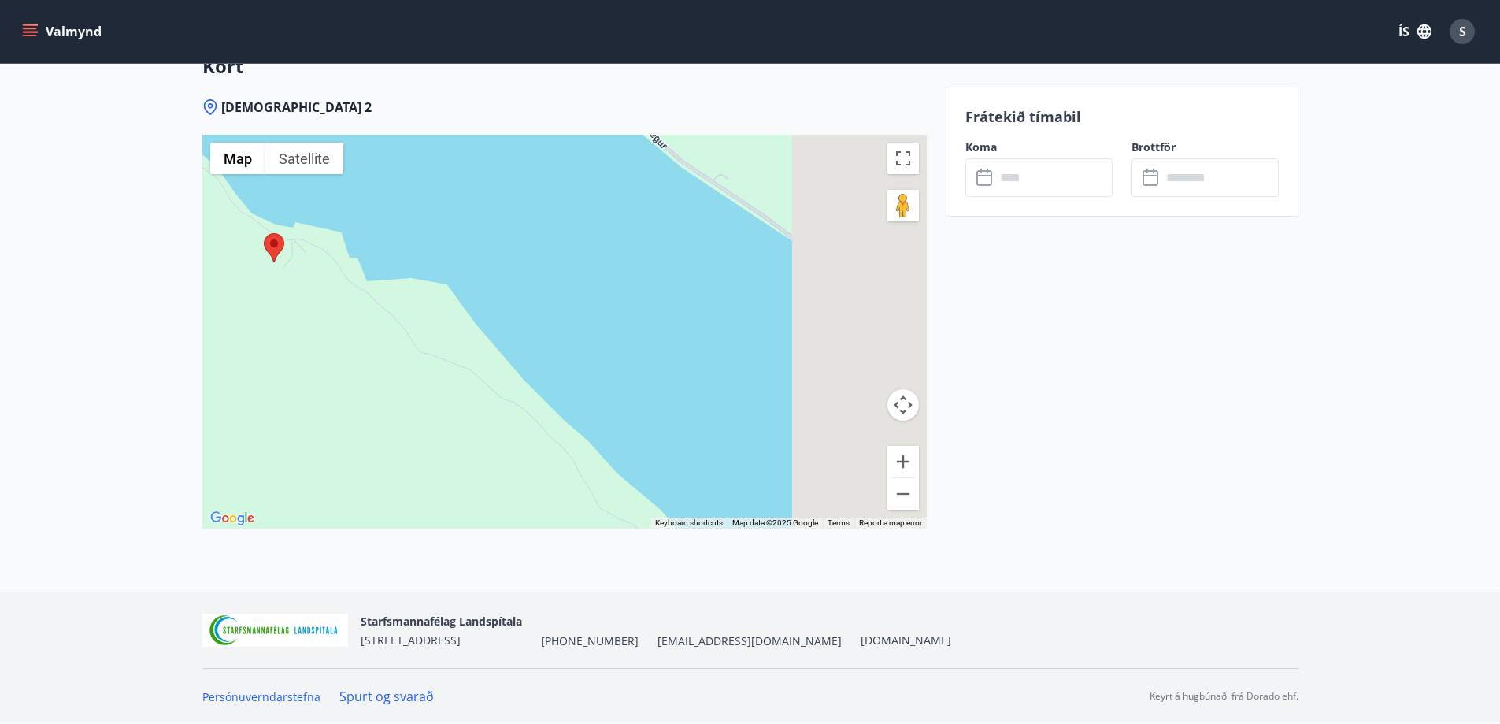
drag, startPoint x: 484, startPoint y: 321, endPoint x: 429, endPoint y: 277, distance: 70.6
click at [429, 277] on div at bounding box center [564, 332] width 725 height 394
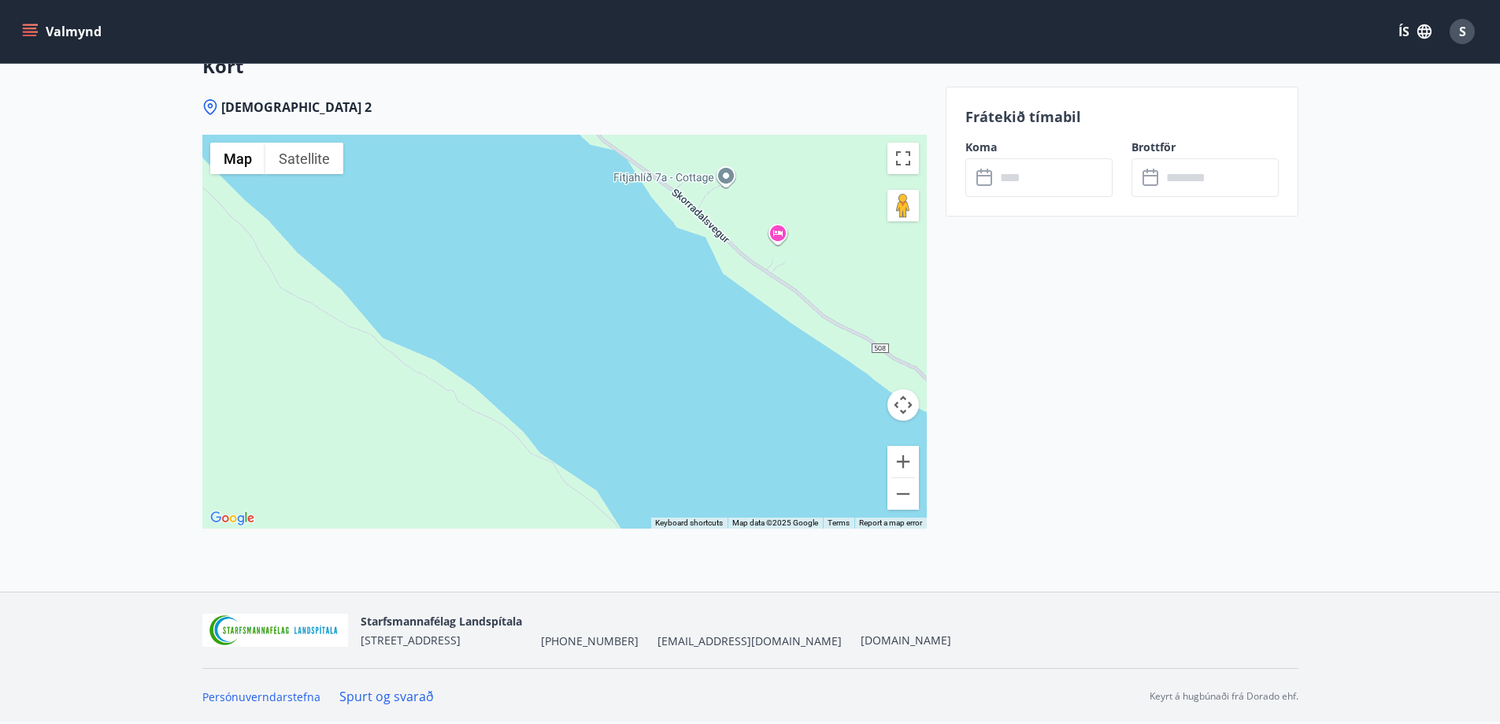
drag, startPoint x: 667, startPoint y: 403, endPoint x: 465, endPoint y: 287, distance: 233.6
click at [465, 287] on div at bounding box center [564, 332] width 725 height 394
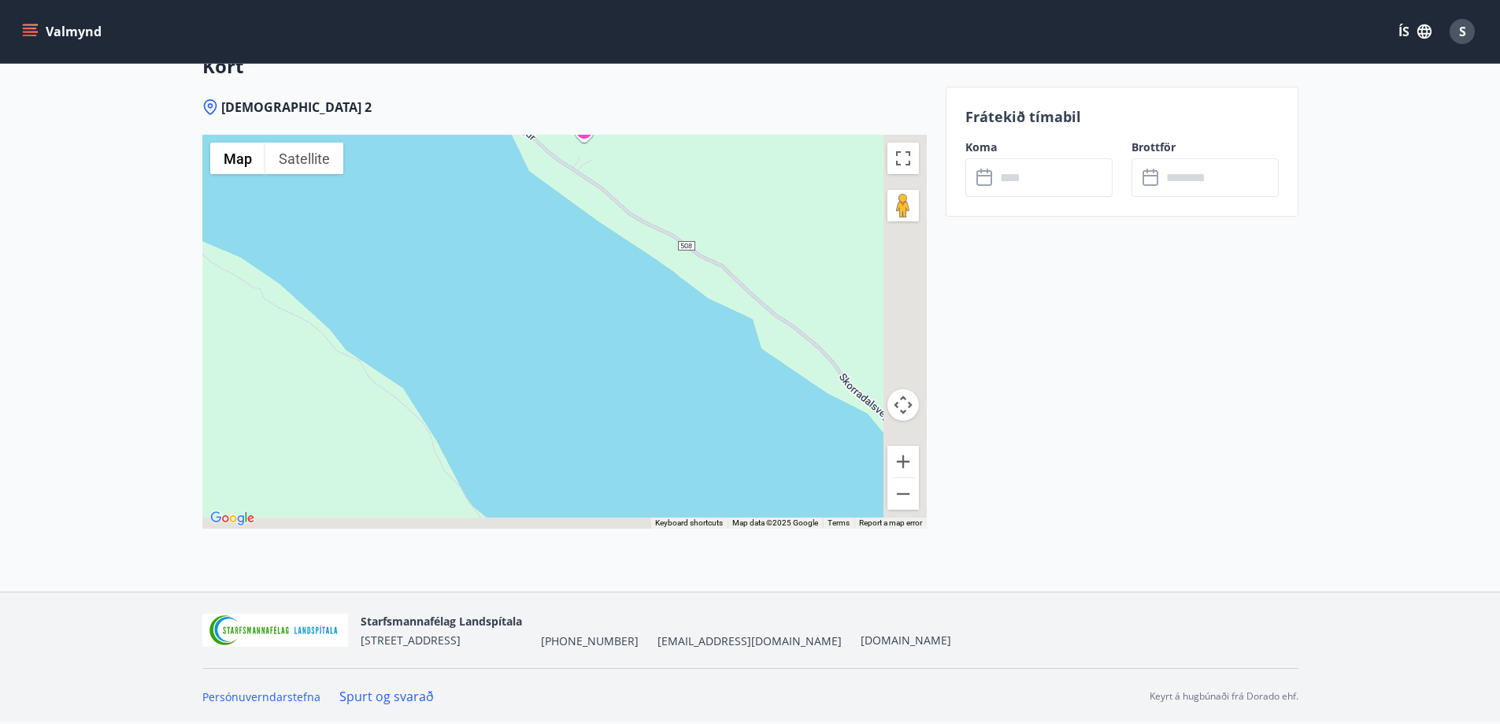
drag, startPoint x: 674, startPoint y: 330, endPoint x: 604, endPoint y: 275, distance: 89.2
click at [505, 180] on div at bounding box center [564, 332] width 725 height 394
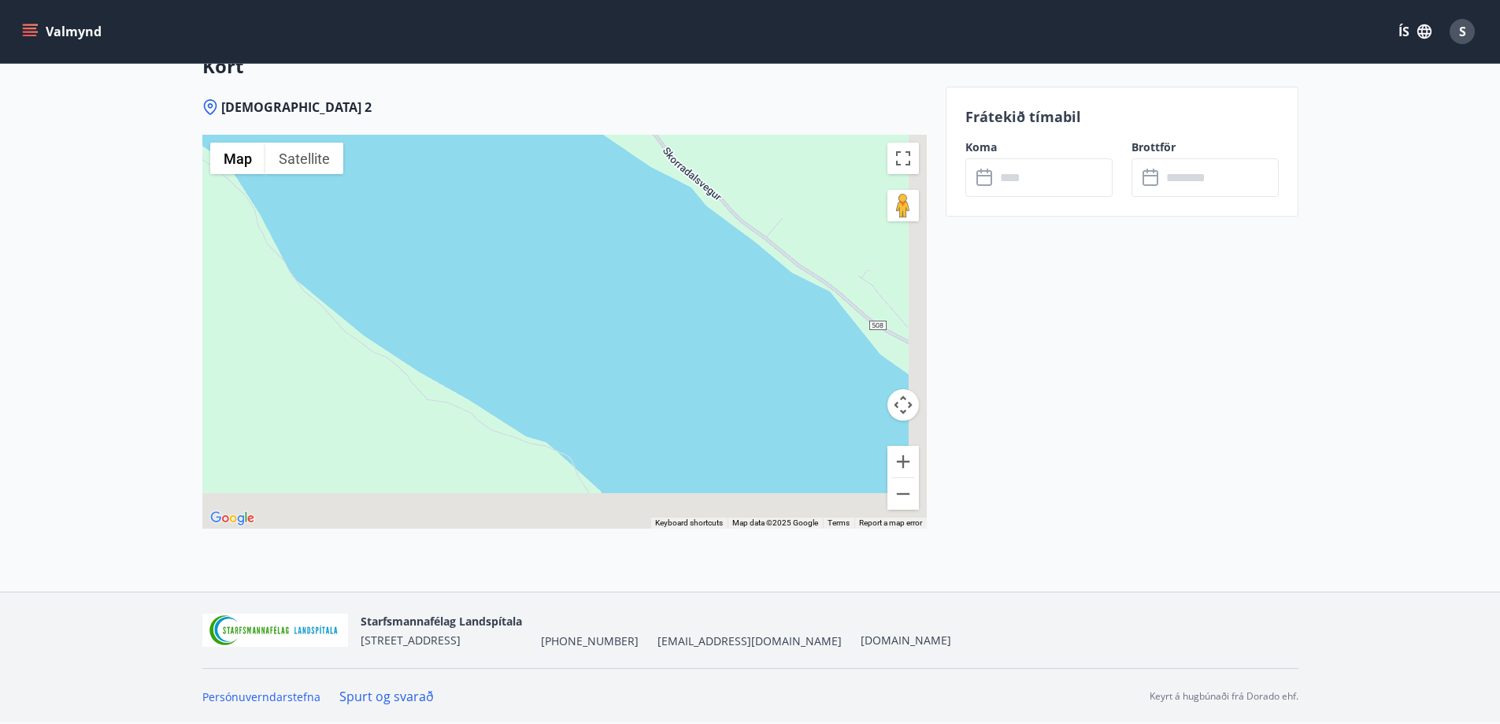
drag, startPoint x: 709, startPoint y: 324, endPoint x: 620, endPoint y: 245, distance: 118.8
click at [616, 242] on div at bounding box center [564, 332] width 725 height 394
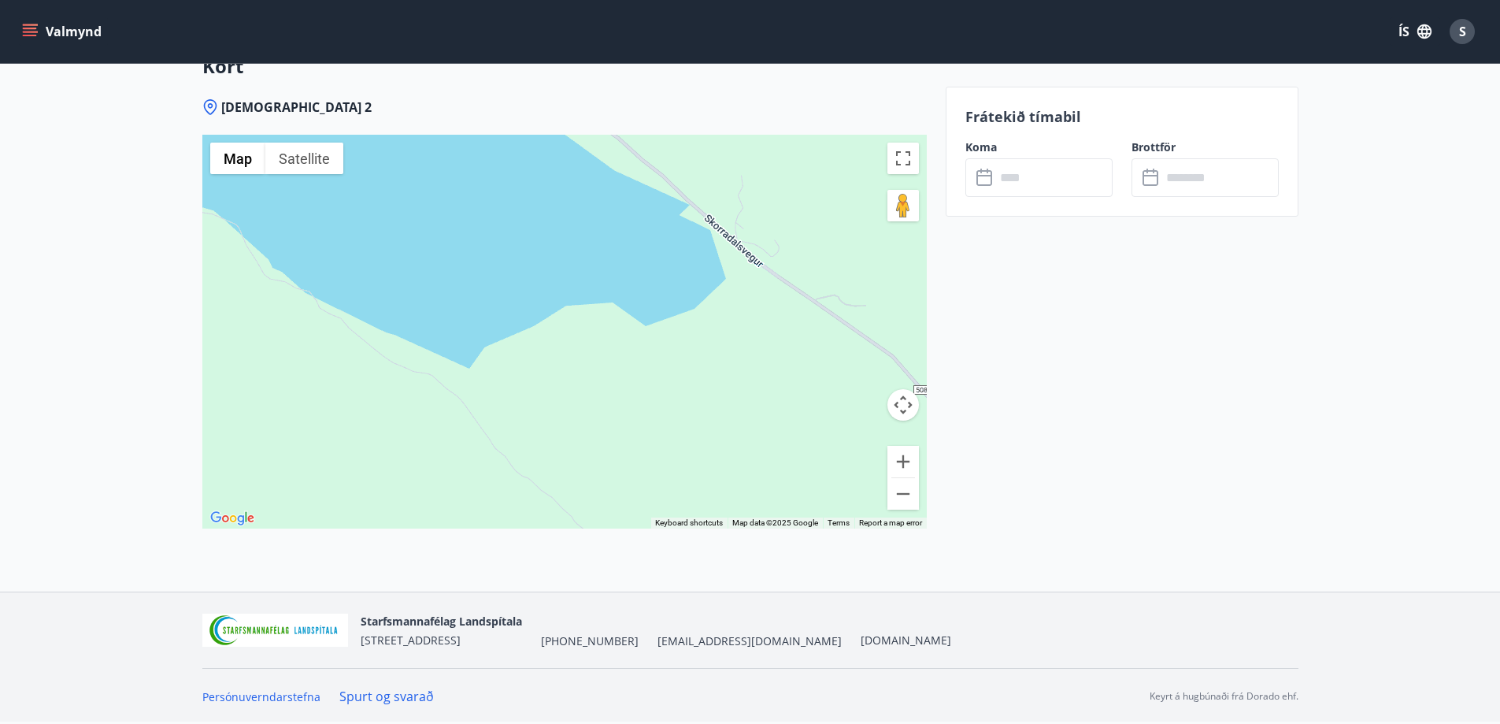
drag, startPoint x: 762, startPoint y: 387, endPoint x: 754, endPoint y: 391, distance: 8.8
click at [754, 391] on div at bounding box center [564, 332] width 725 height 394
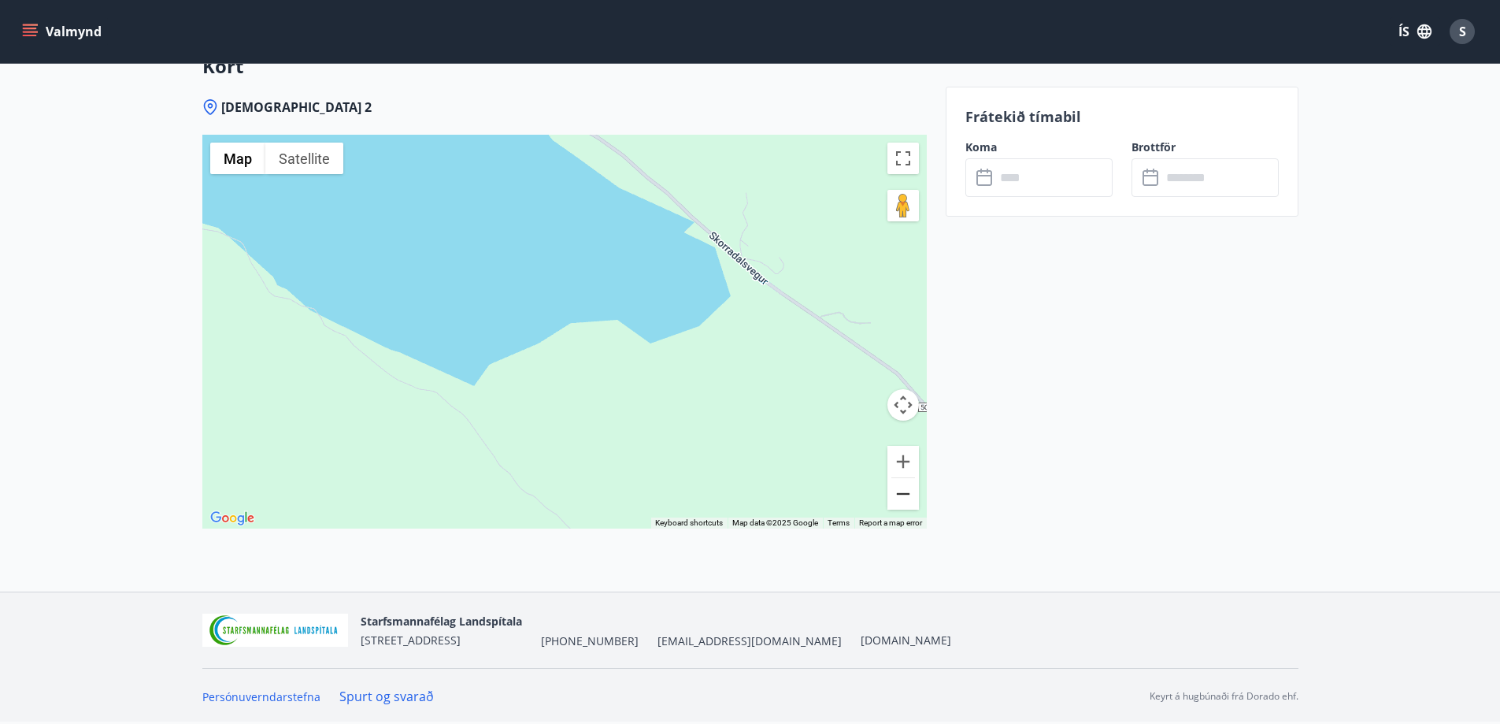
click at [910, 496] on button "Zoom out" at bounding box center [904, 494] width 32 height 32
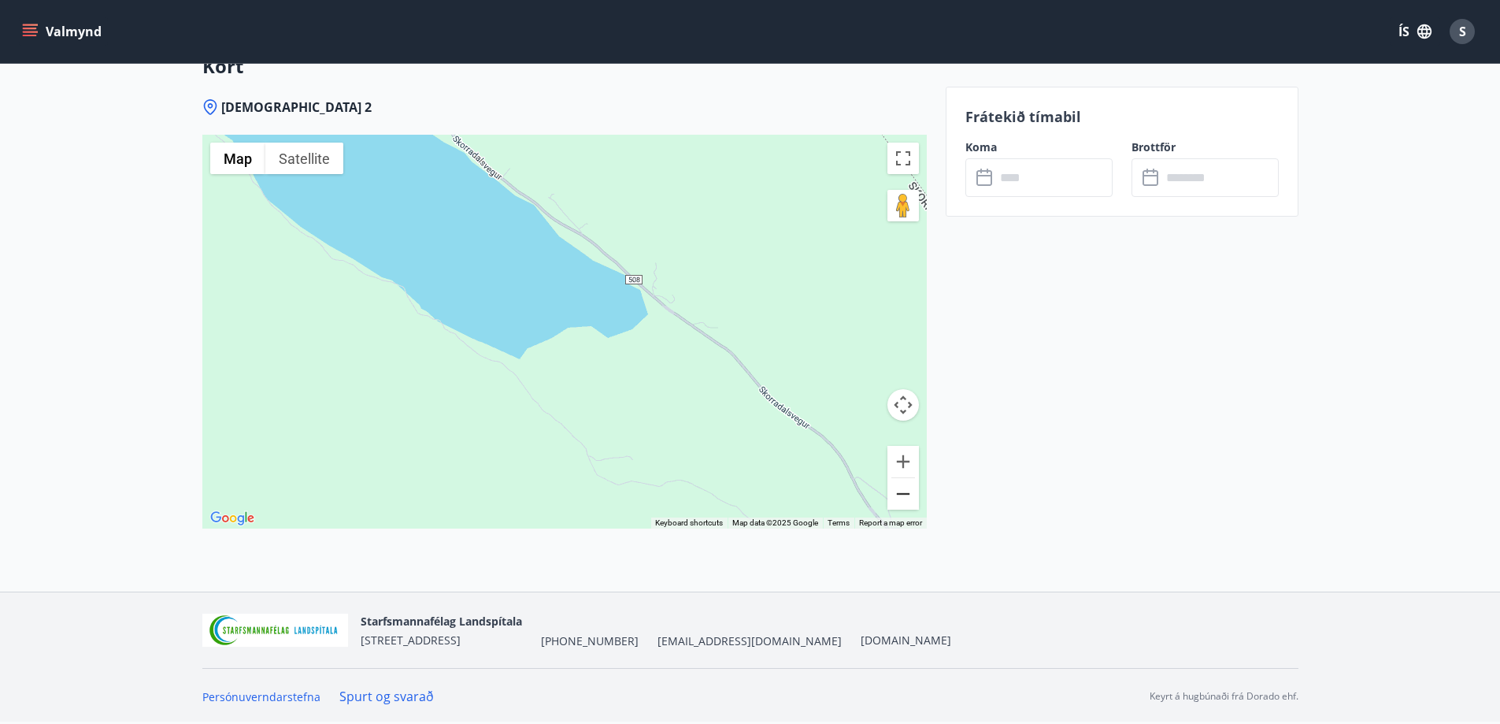
click at [909, 496] on button "Zoom out" at bounding box center [904, 494] width 32 height 32
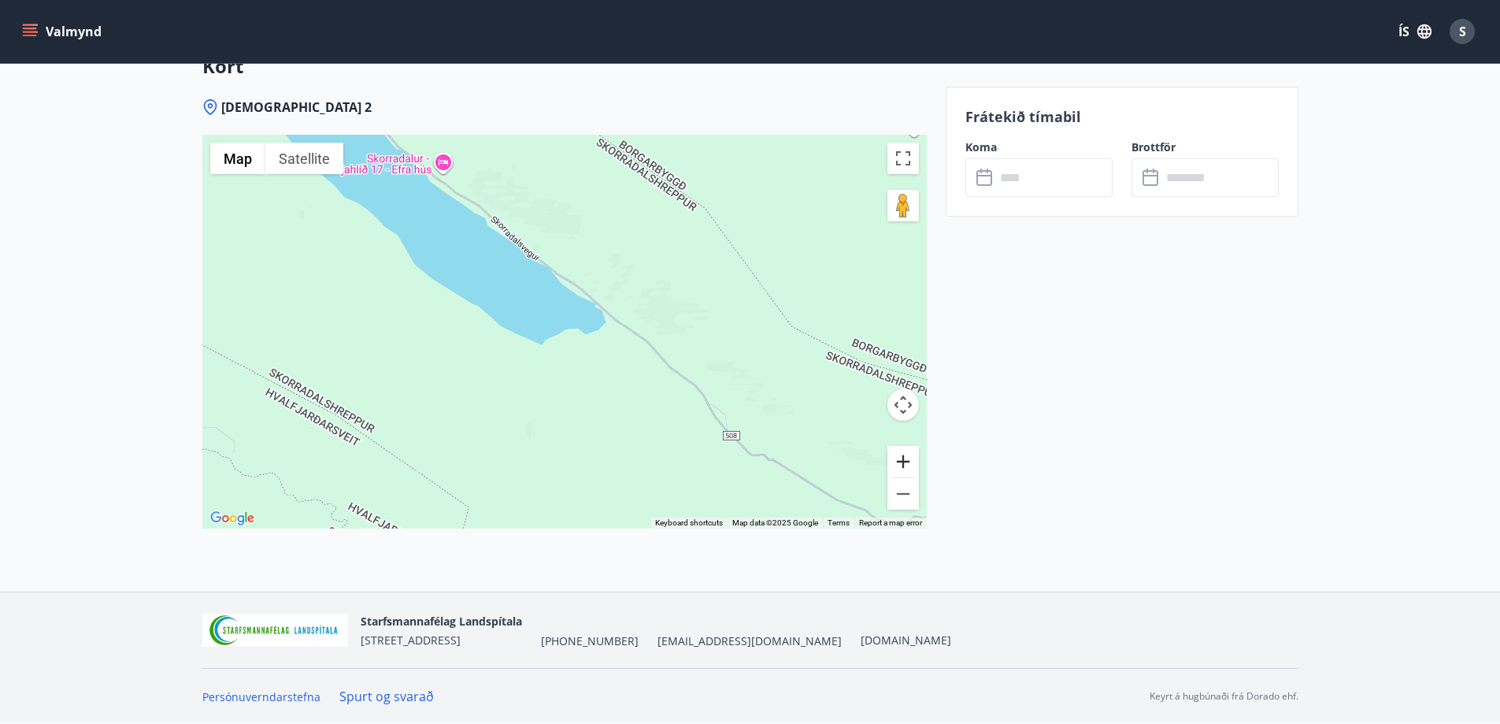
click at [908, 454] on button "Zoom in" at bounding box center [904, 462] width 32 height 32
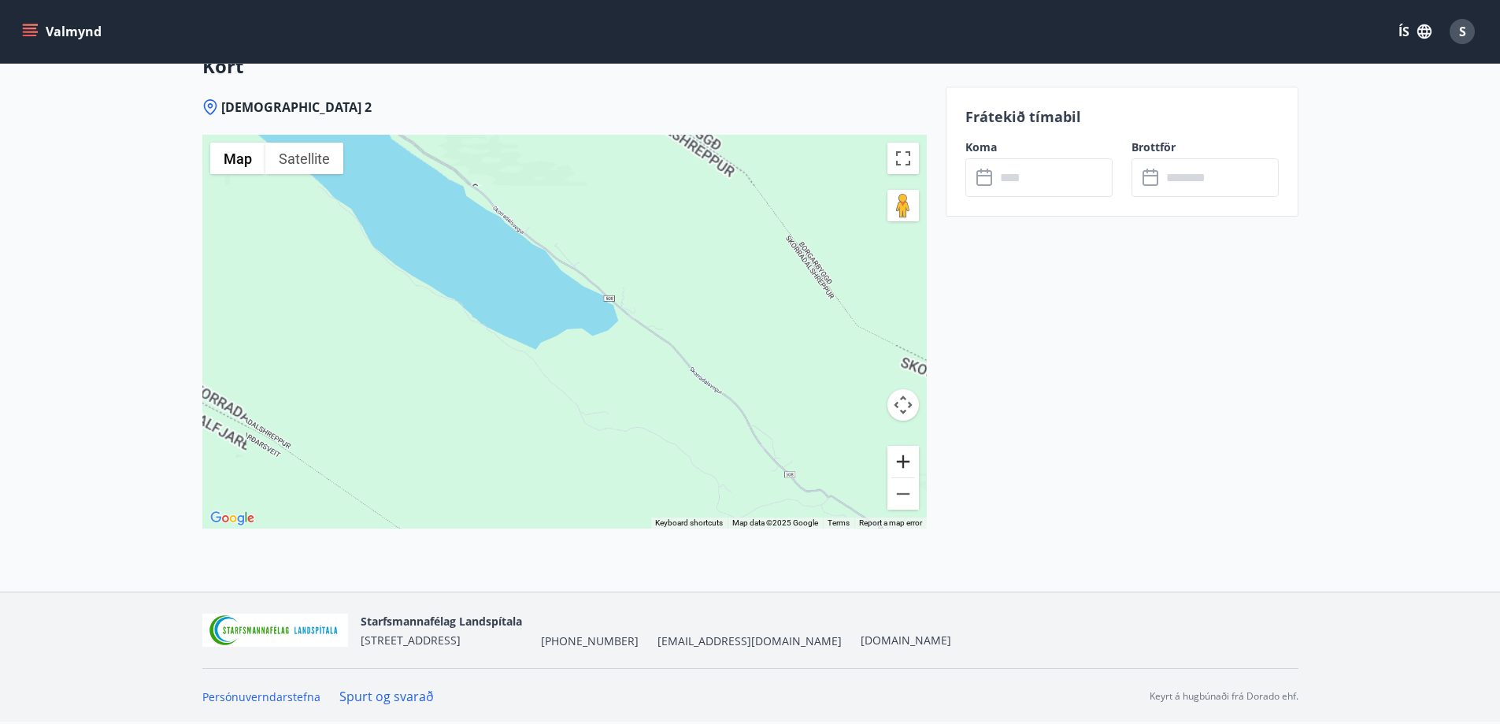
click at [908, 454] on button "Zoom in" at bounding box center [904, 462] width 32 height 32
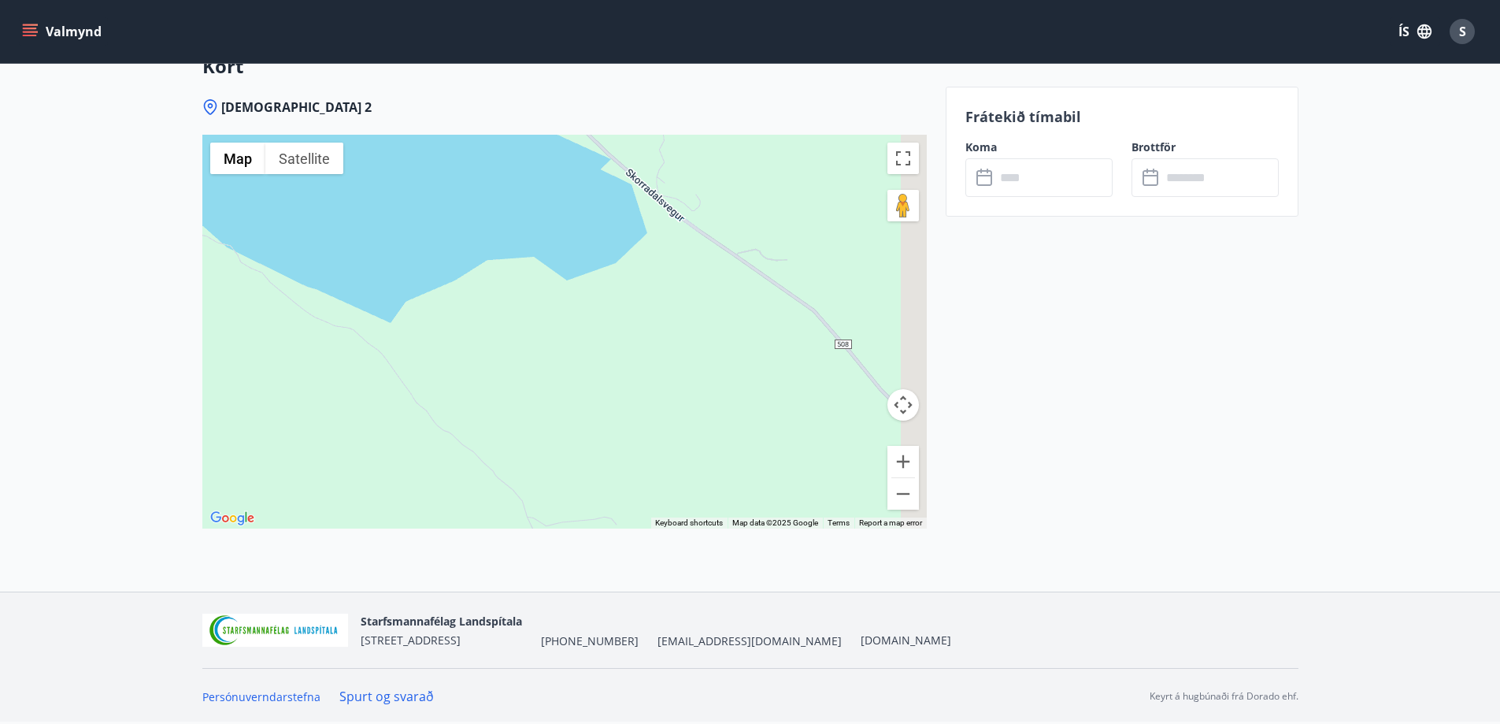
drag, startPoint x: 751, startPoint y: 422, endPoint x: 461, endPoint y: 183, distance: 375.4
click at [457, 174] on div at bounding box center [564, 332] width 725 height 394
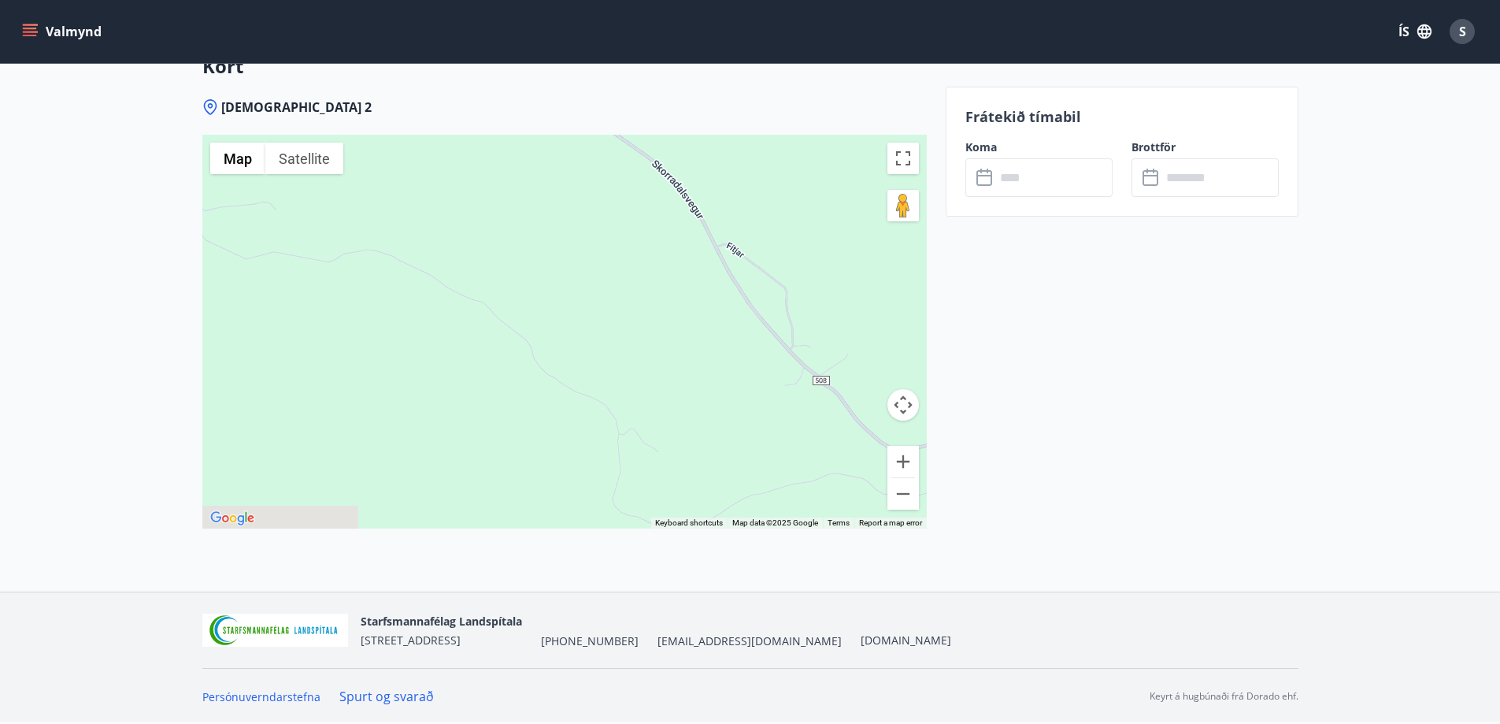
drag, startPoint x: 666, startPoint y: 388, endPoint x: 699, endPoint y: 383, distance: 33.5
click at [699, 432] on div at bounding box center [564, 332] width 725 height 394
drag, startPoint x: 659, startPoint y: 302, endPoint x: 588, endPoint y: 256, distance: 84.3
click at [588, 256] on div at bounding box center [564, 332] width 725 height 394
drag, startPoint x: 691, startPoint y: 432, endPoint x: 706, endPoint y: 465, distance: 35.6
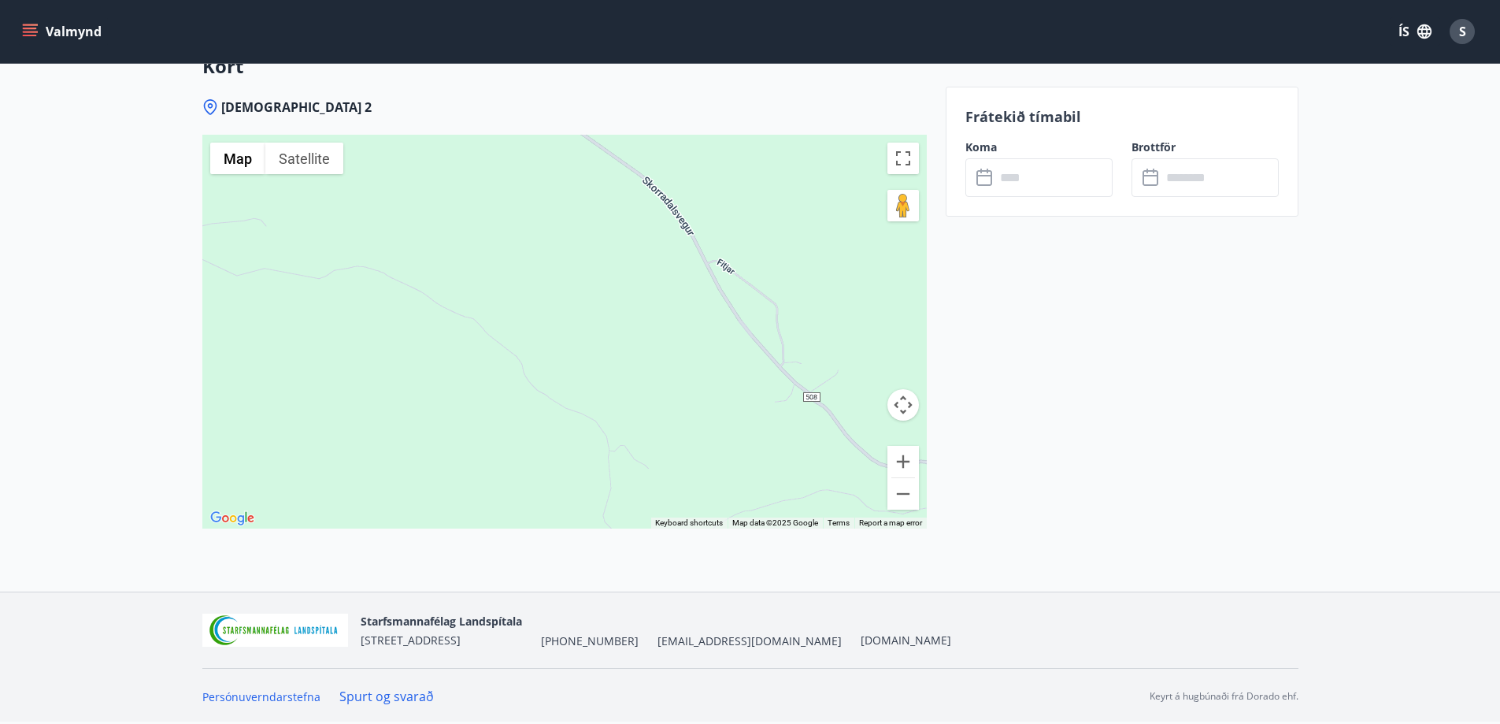
click at [777, 521] on div "Use ctrl + scroll to zoom the map Map Terrain Satellite Labels Keyboard shortcu…" at bounding box center [564, 332] width 725 height 394
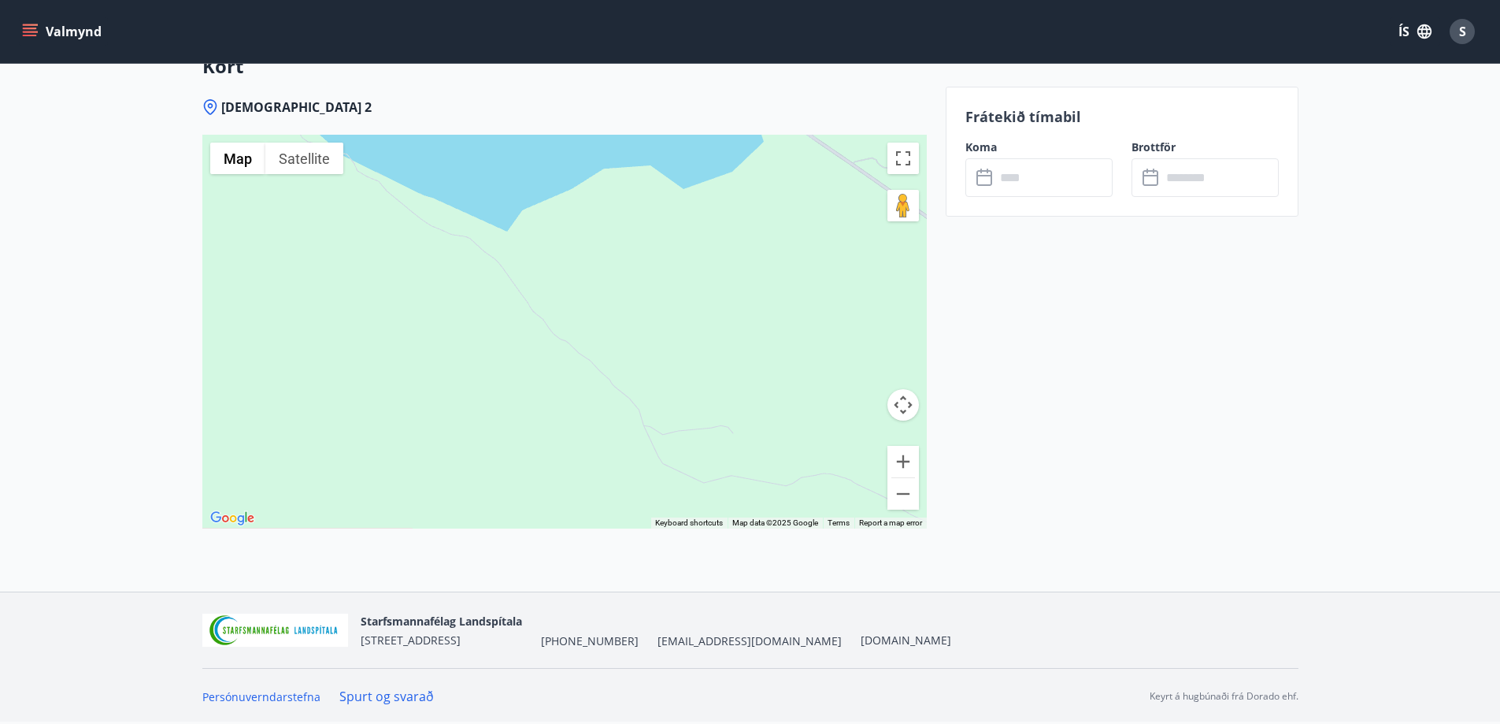
drag, startPoint x: 618, startPoint y: 335, endPoint x: 647, endPoint y: 322, distance: 31.0
click at [757, 310] on div at bounding box center [564, 332] width 725 height 394
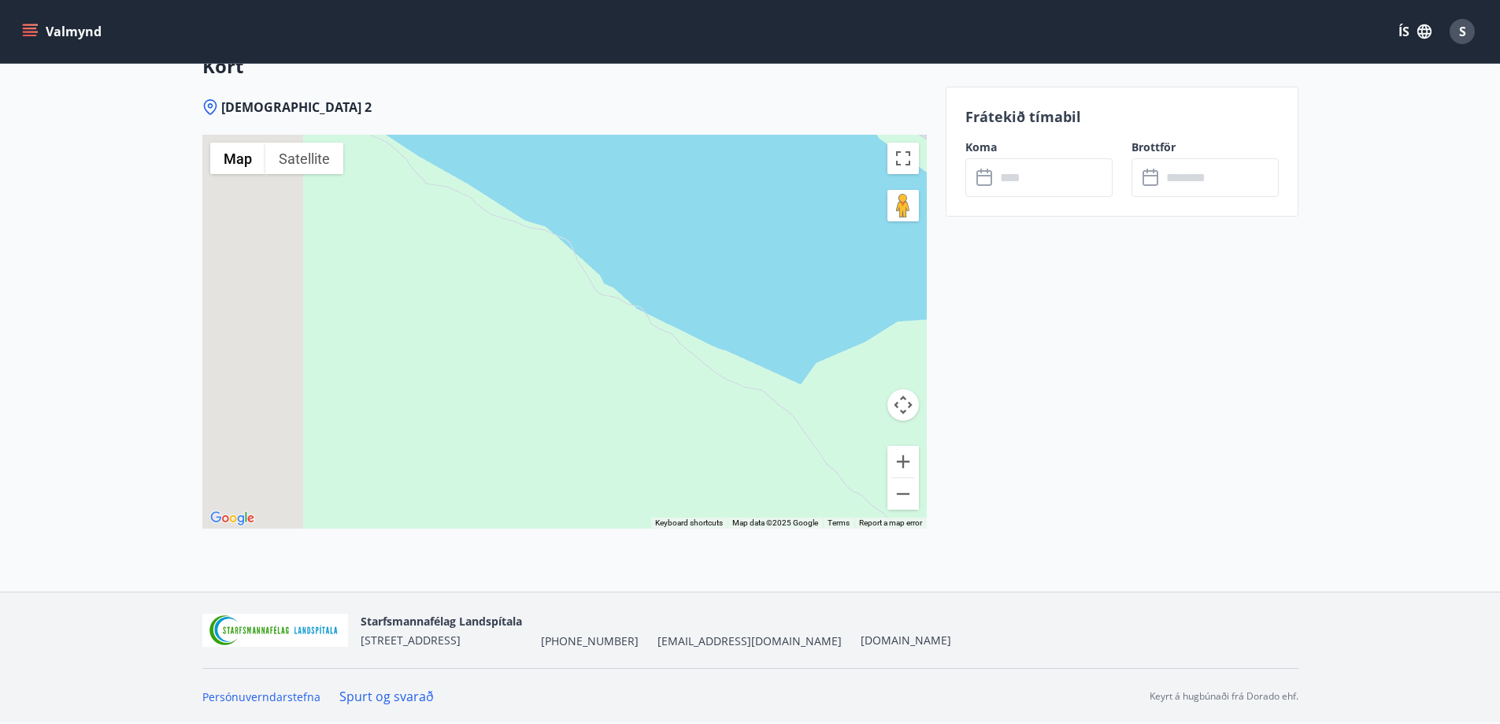
drag, startPoint x: 382, startPoint y: 316, endPoint x: 706, endPoint y: 360, distance: 326.7
click at [737, 385] on div at bounding box center [564, 332] width 725 height 394
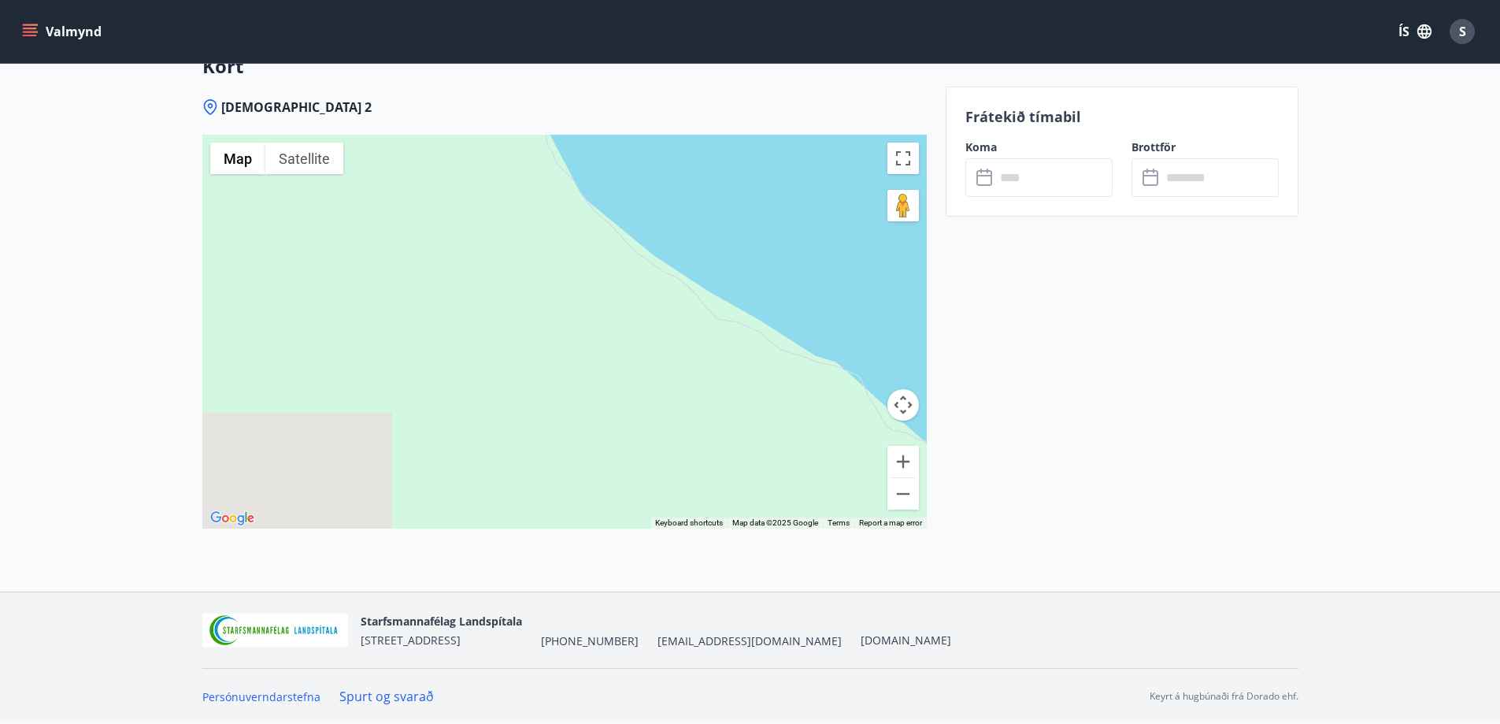
drag, startPoint x: 676, startPoint y: 338, endPoint x: 841, endPoint y: 430, distance: 189.3
click at [841, 428] on div at bounding box center [564, 332] width 725 height 394
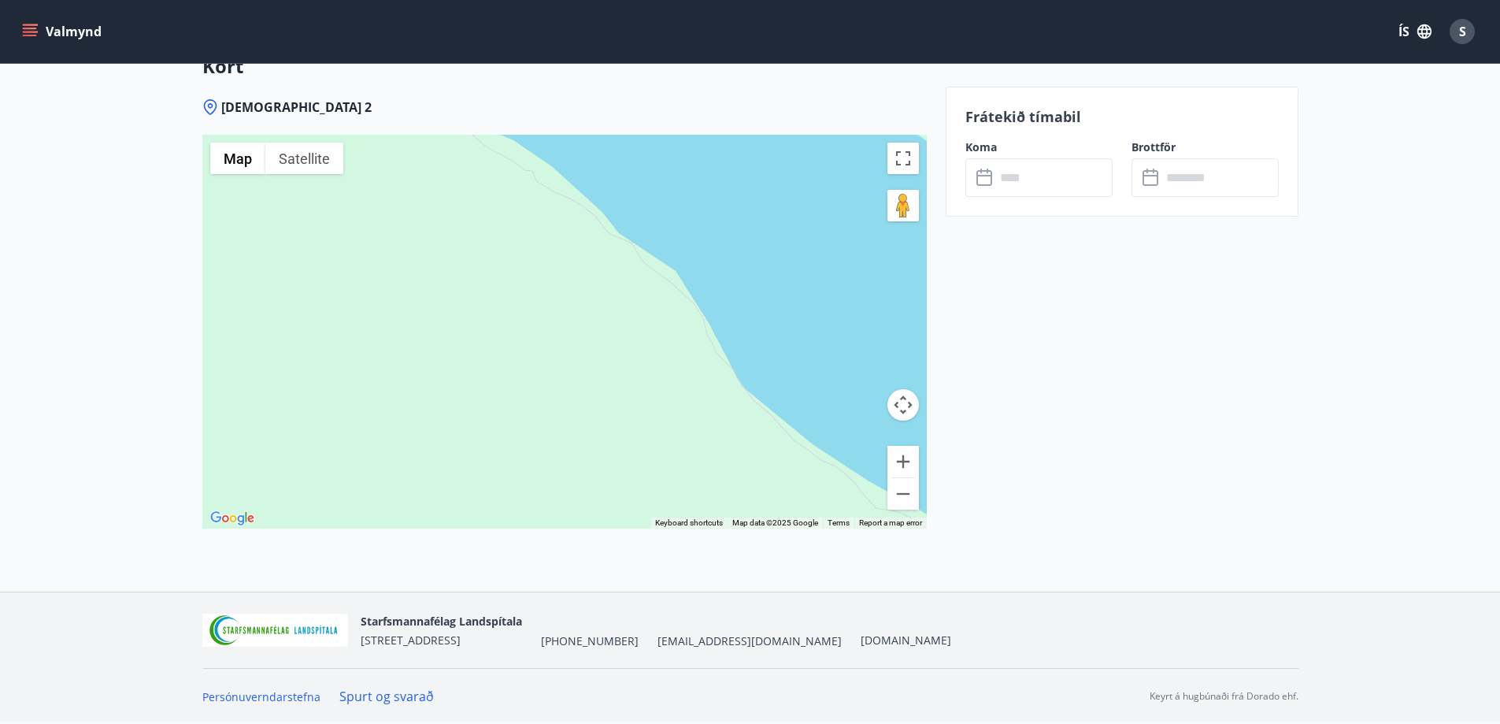
drag, startPoint x: 577, startPoint y: 360, endPoint x: 581, endPoint y: 325, distance: 34.9
click at [554, 439] on div at bounding box center [564, 332] width 725 height 394
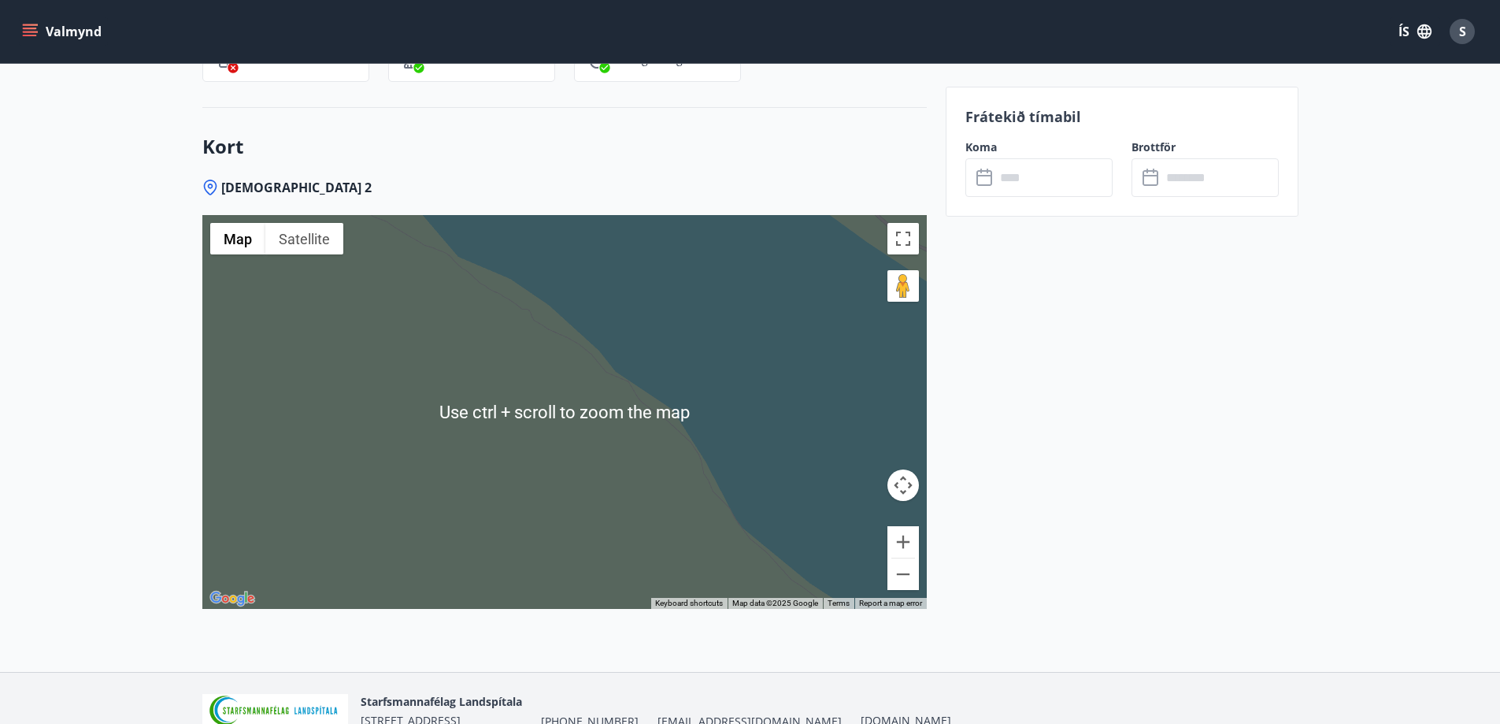
scroll to position [2262, 0]
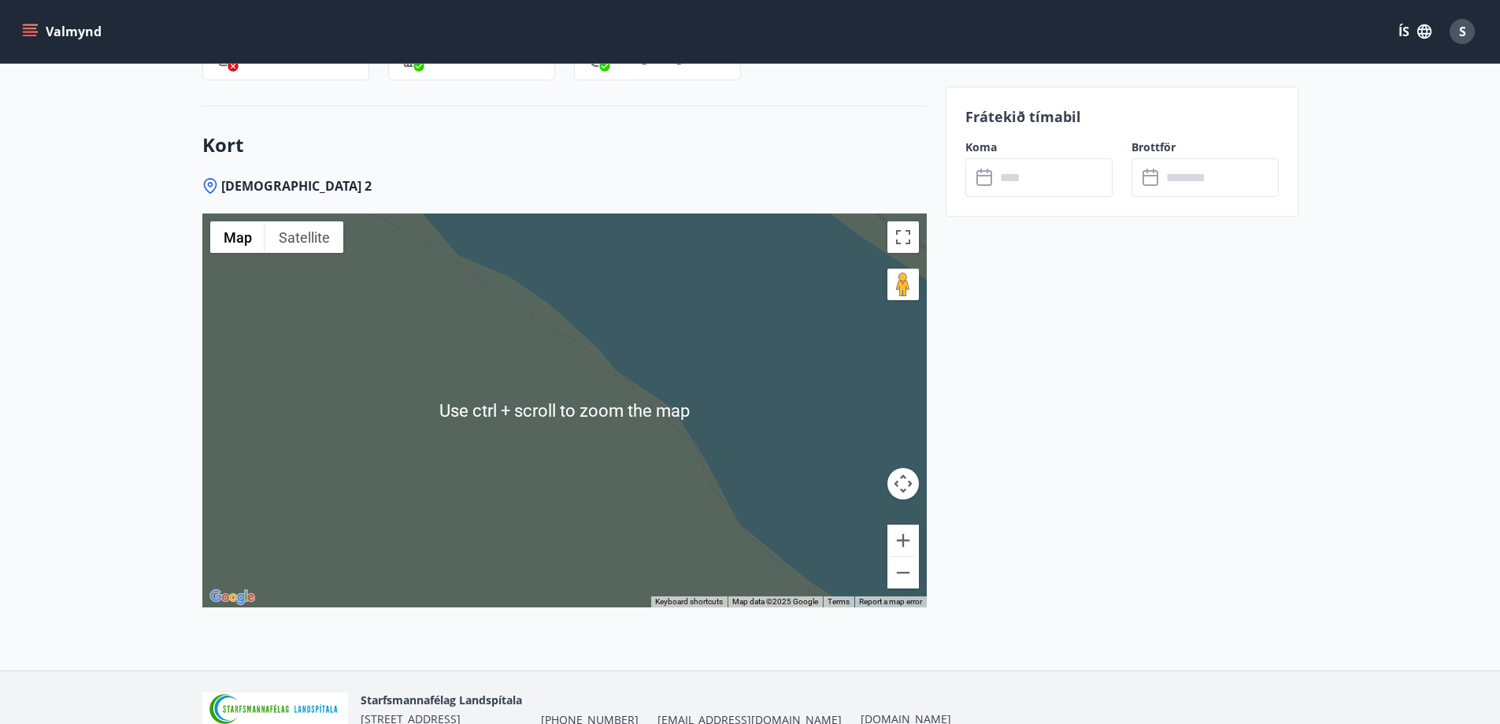
click at [905, 576] on button "Zoom out" at bounding box center [904, 573] width 32 height 32
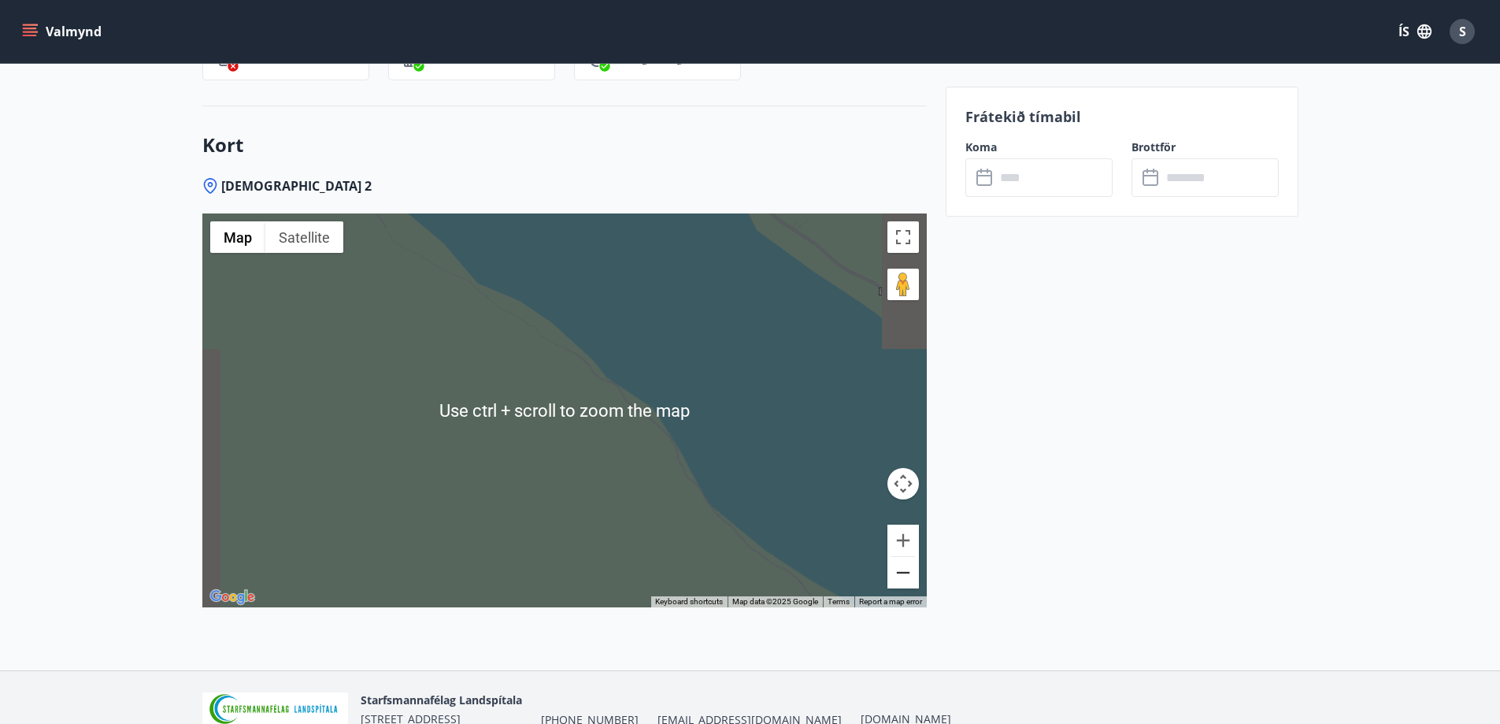
click at [906, 576] on button "Zoom out" at bounding box center [904, 573] width 32 height 32
click at [908, 576] on button "Zoom out" at bounding box center [904, 573] width 32 height 32
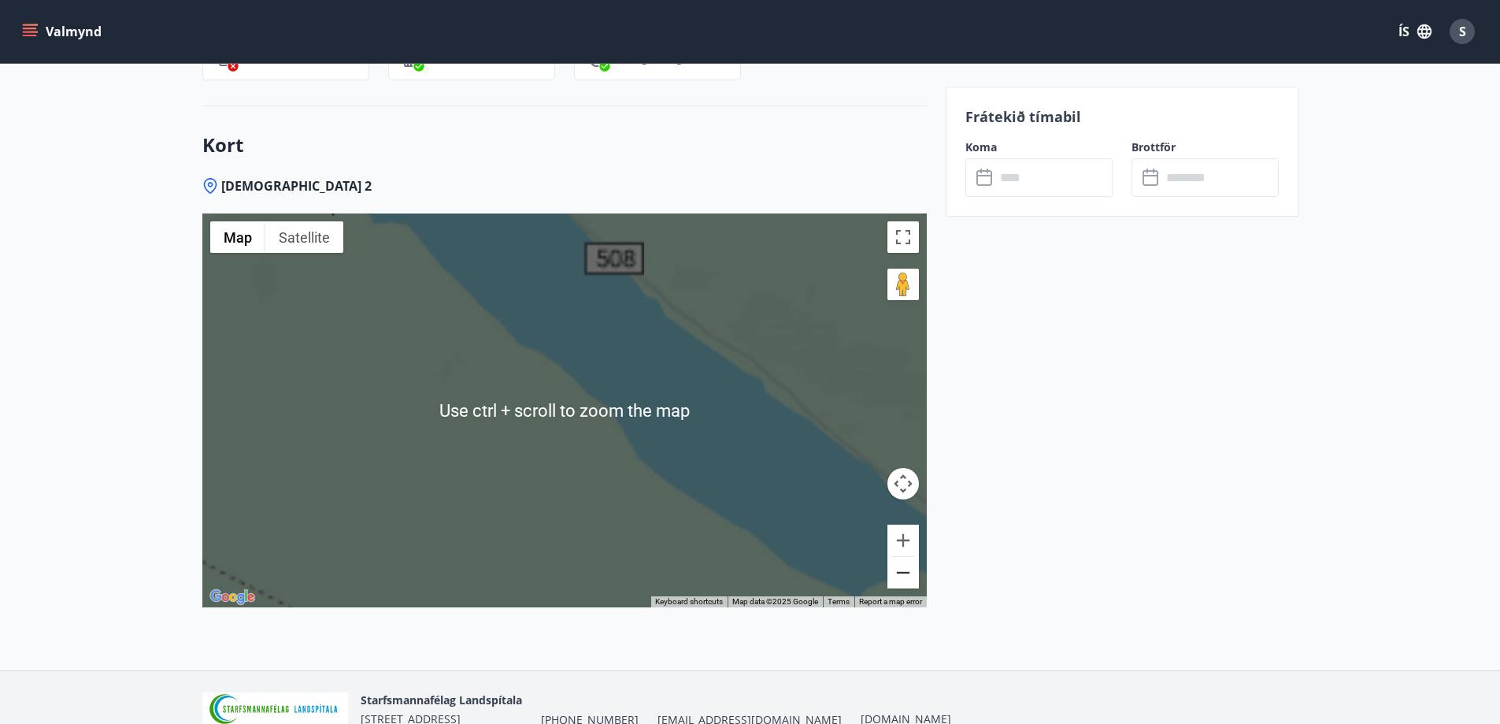
drag, startPoint x: 908, startPoint y: 576, endPoint x: 801, endPoint y: 554, distance: 109.4
click at [910, 576] on button "Zoom out" at bounding box center [904, 573] width 32 height 32
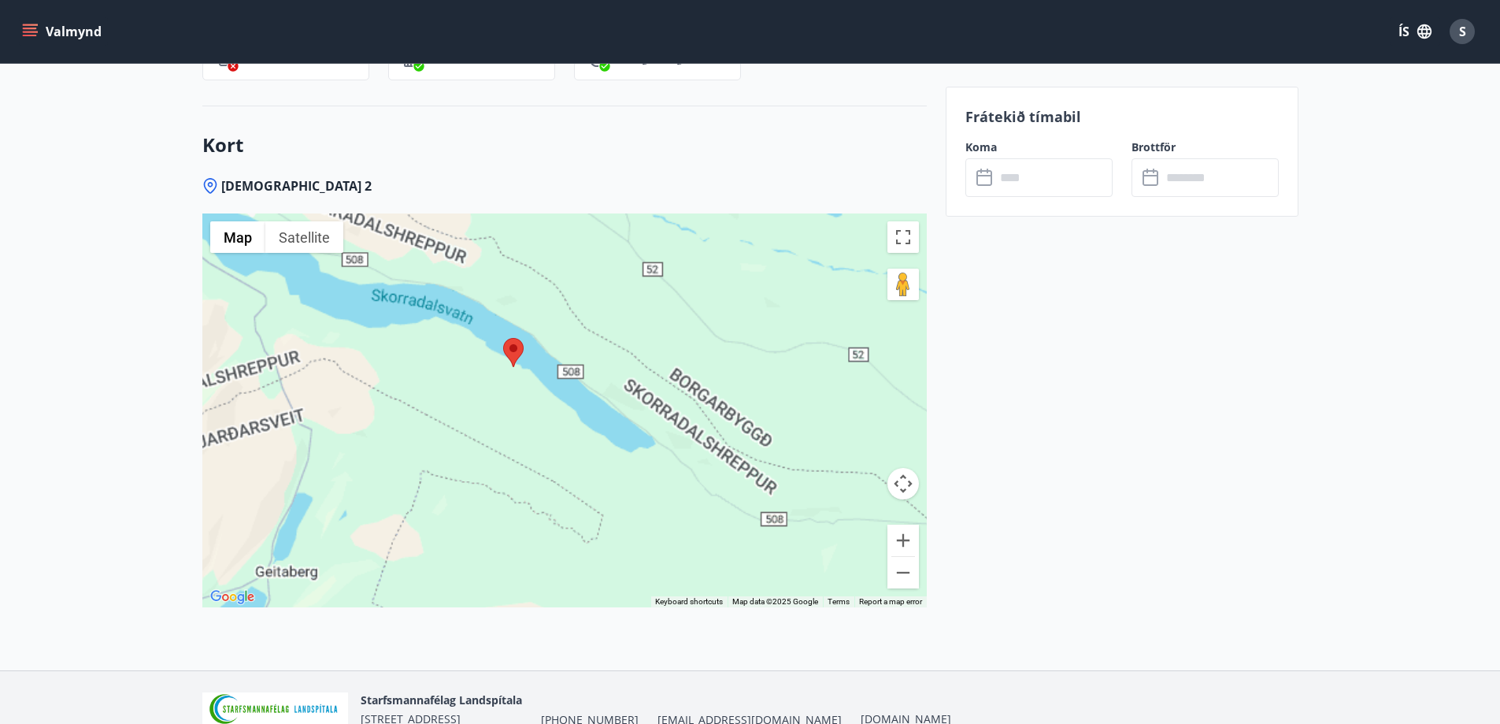
drag, startPoint x: 1001, startPoint y: 432, endPoint x: 1015, endPoint y: 452, distance: 24.3
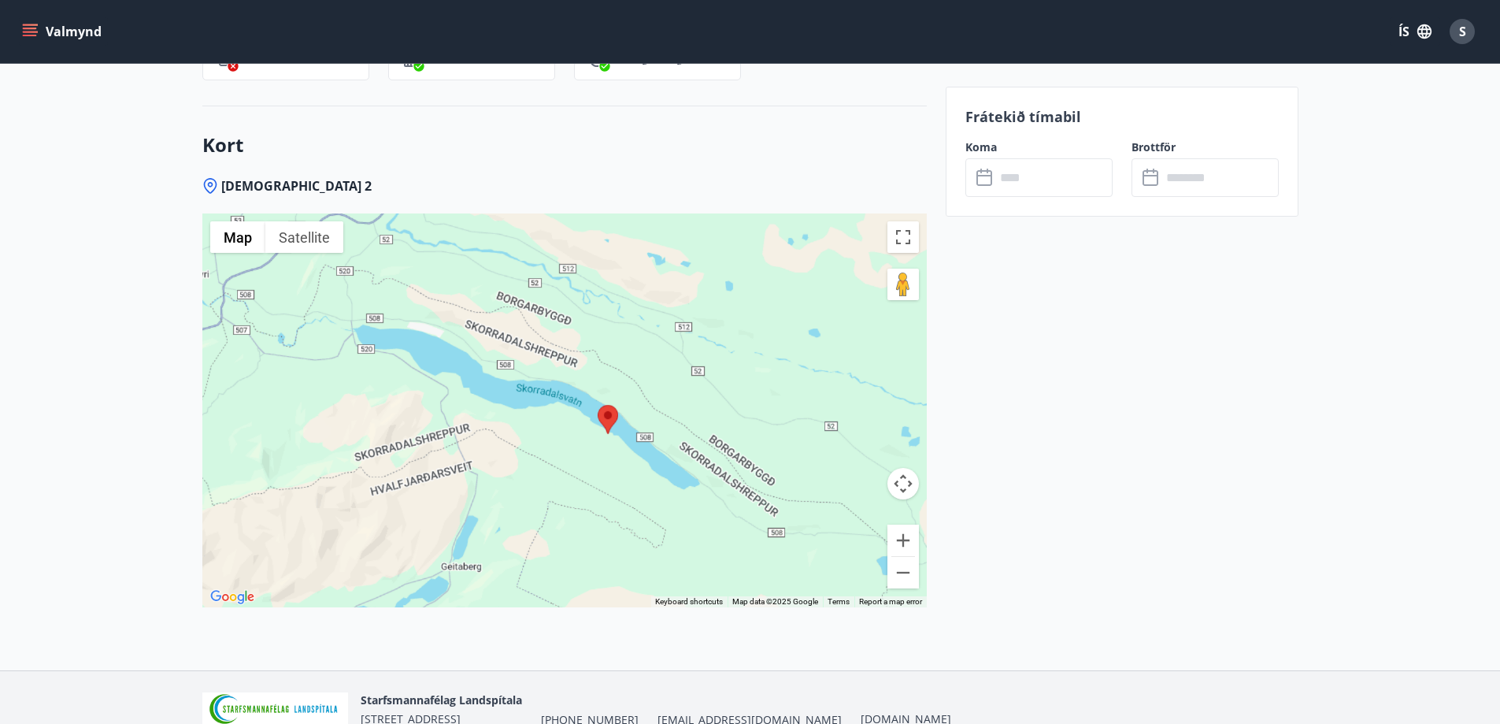
drag, startPoint x: 529, startPoint y: 448, endPoint x: 563, endPoint y: 467, distance: 38.8
click at [563, 467] on div at bounding box center [564, 410] width 725 height 394
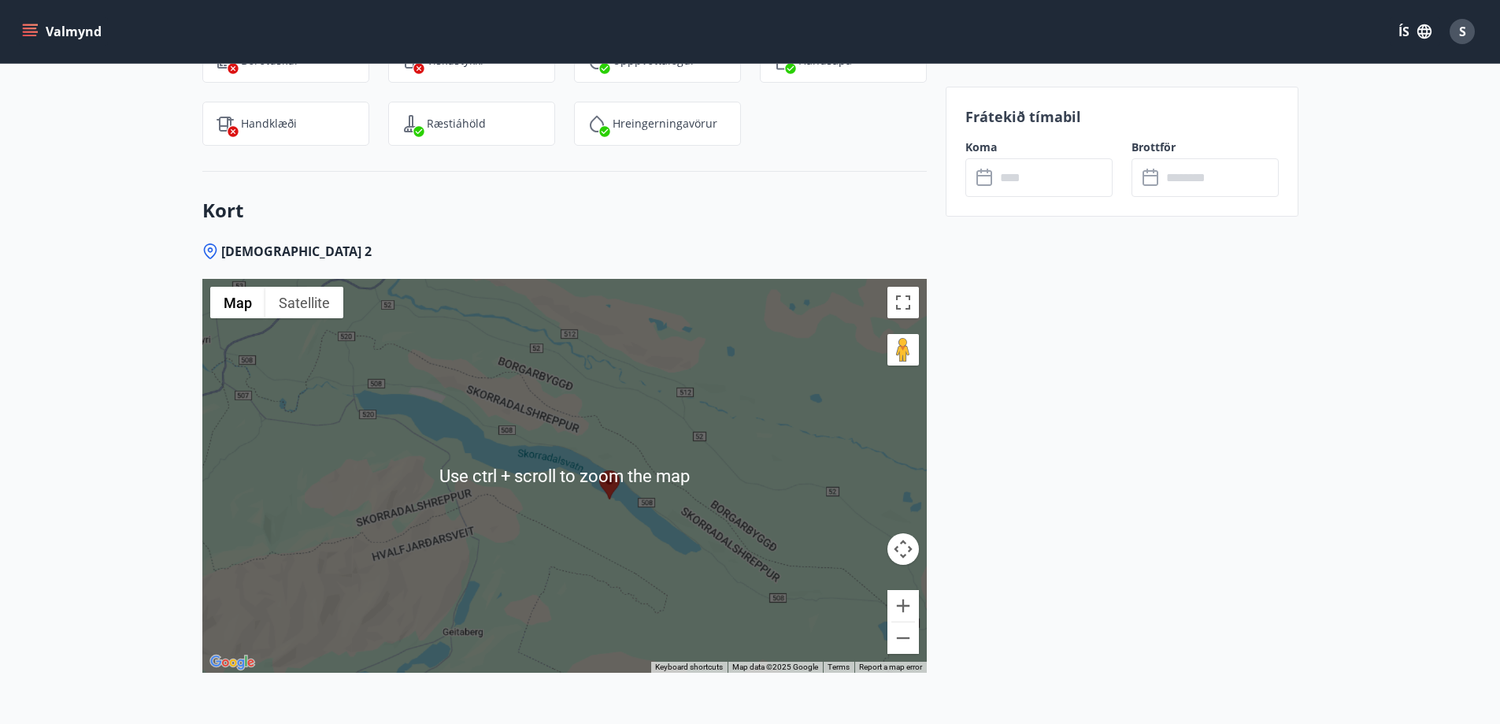
scroll to position [2183, 0]
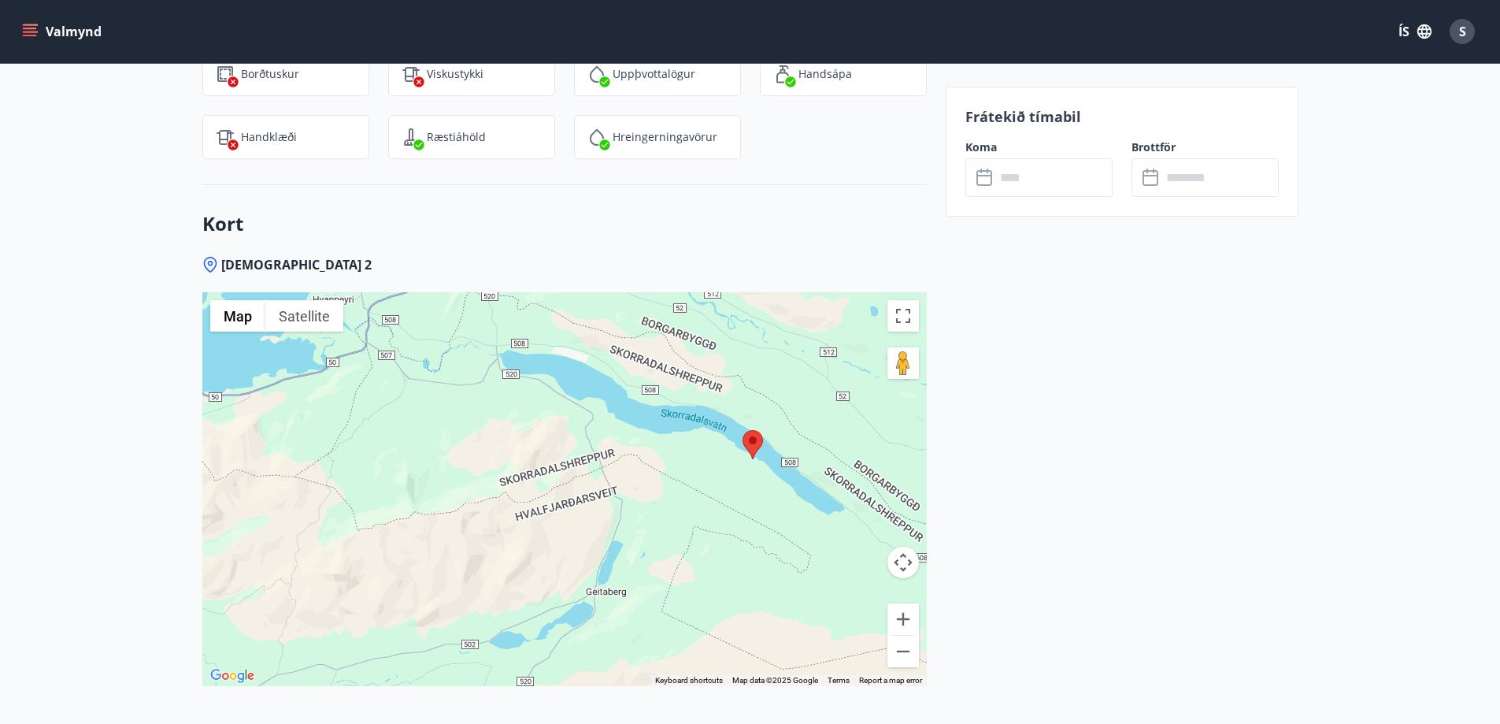
drag, startPoint x: 547, startPoint y: 444, endPoint x: 690, endPoint y: 391, distance: 153.0
click at [690, 391] on div at bounding box center [564, 489] width 725 height 394
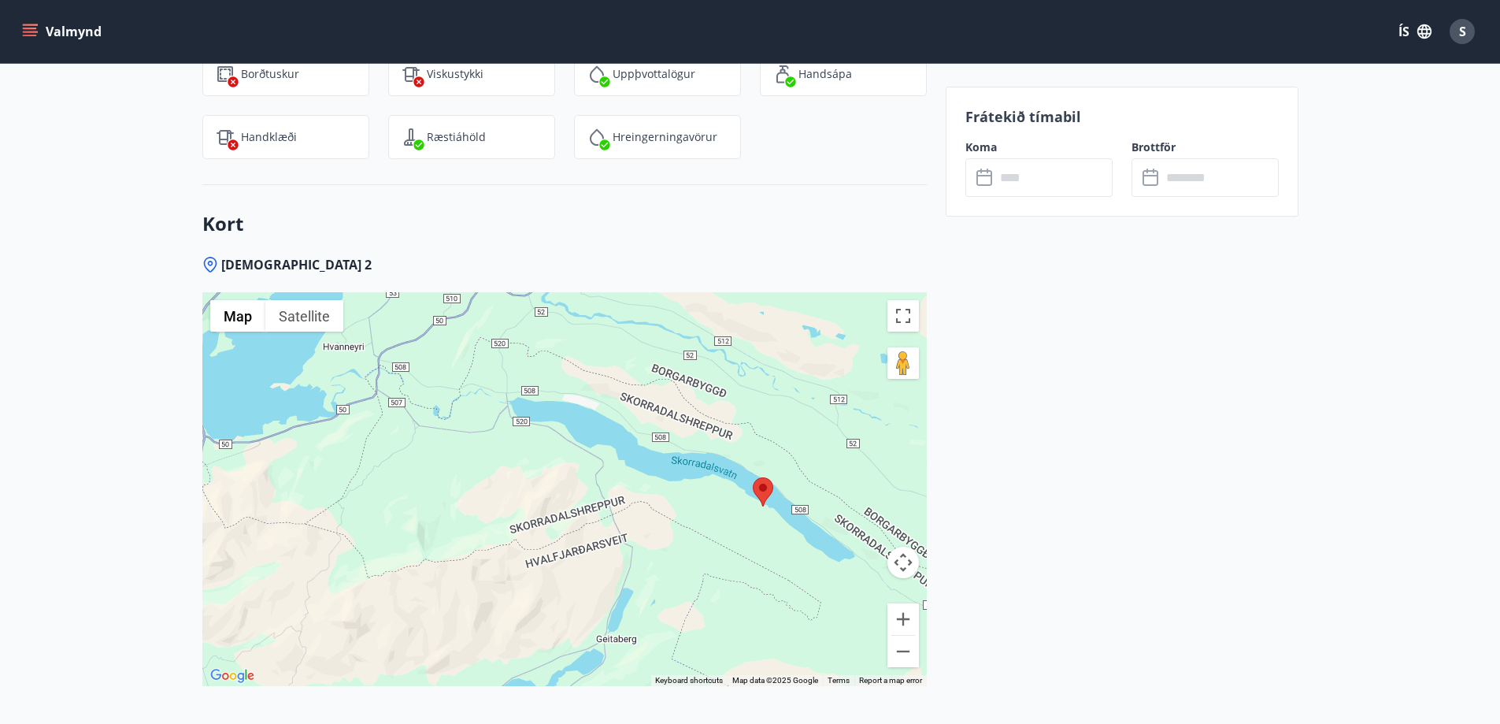
click at [599, 485] on div at bounding box center [564, 489] width 725 height 394
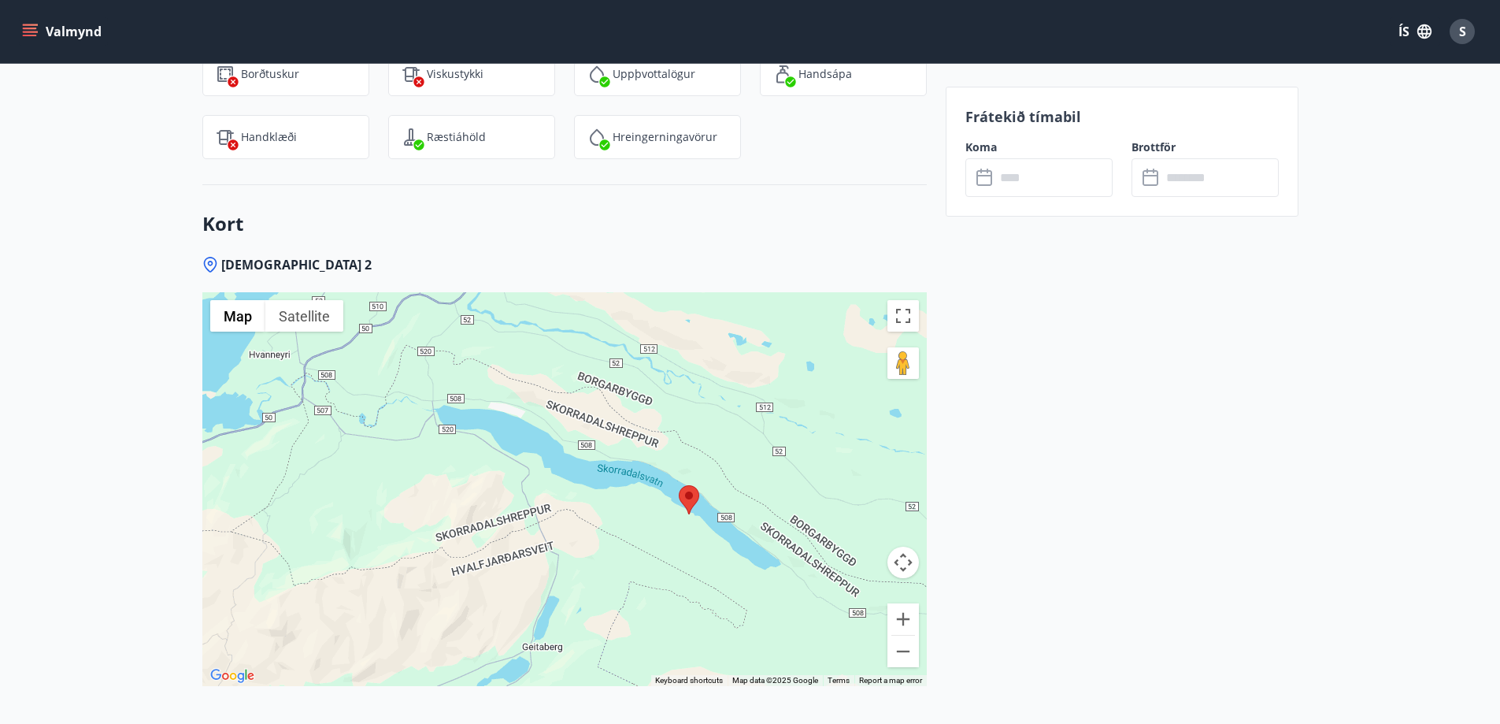
drag, startPoint x: 589, startPoint y: 470, endPoint x: 509, endPoint y: 477, distance: 80.6
click at [509, 477] on div at bounding box center [564, 489] width 725 height 394
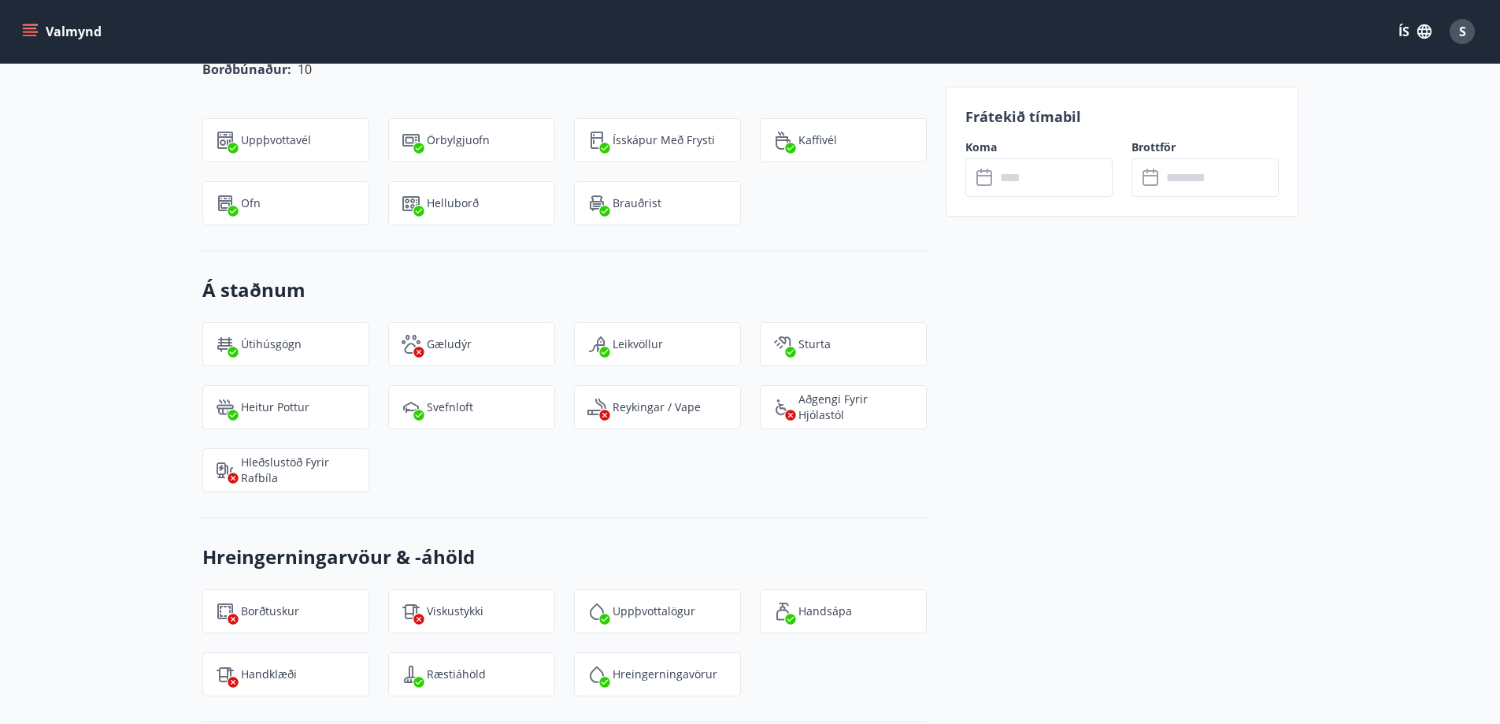
scroll to position [1632, 0]
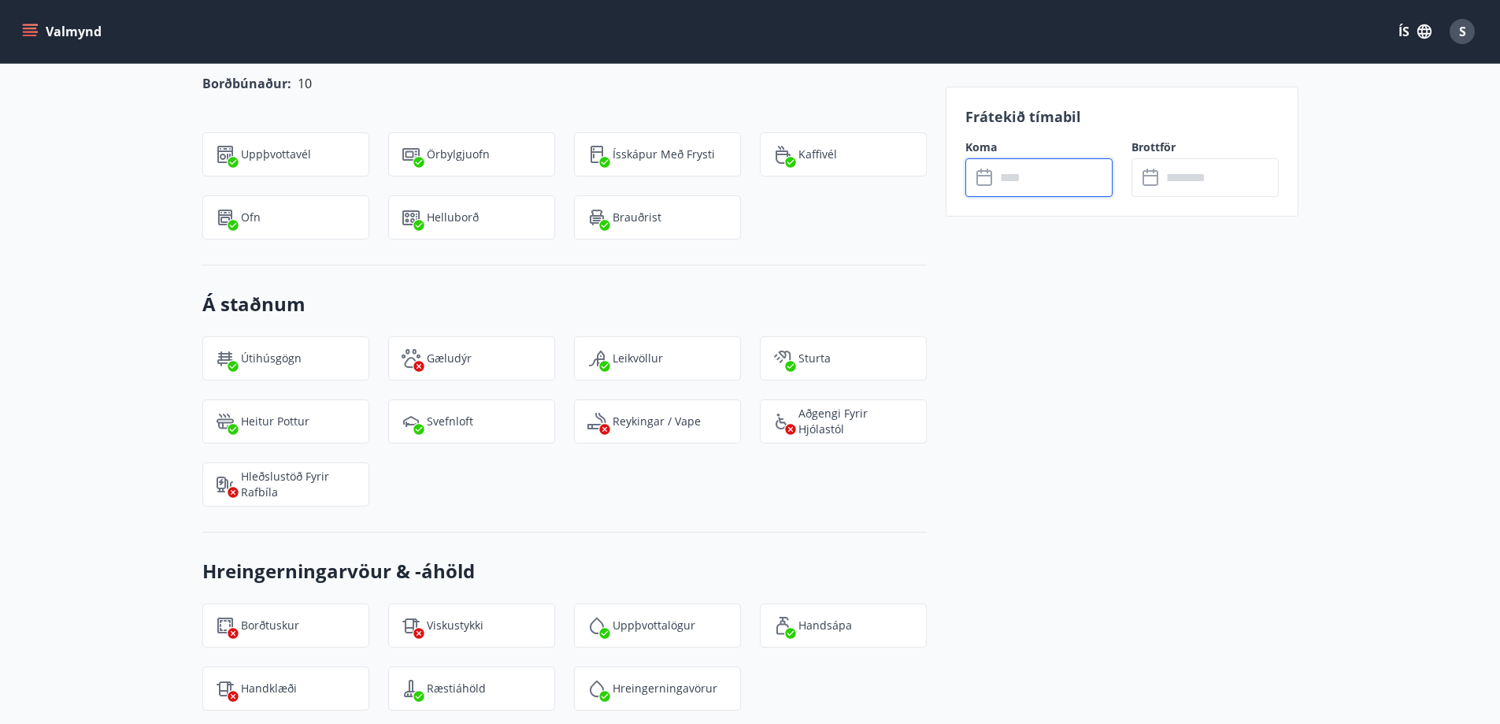
click at [1048, 180] on input "text" at bounding box center [1053, 177] width 117 height 39
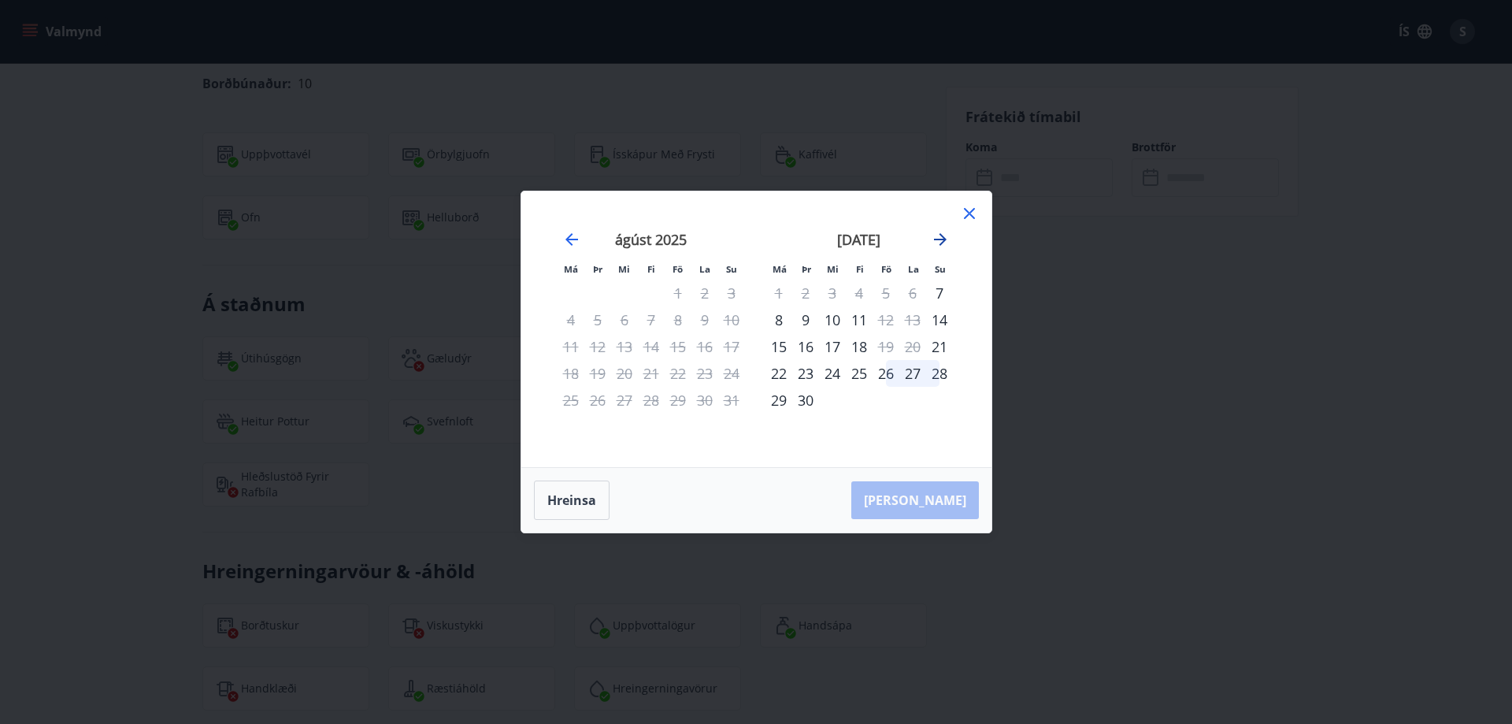
click at [936, 244] on icon "Move forward to switch to the next month." at bounding box center [940, 239] width 19 height 19
click at [948, 413] on div "október 2025 1 2 3 4 5 6 7 8 9 10 11 12 13 14 15 16 17 18 19 20 21 22 23 24 25 …" at bounding box center [859, 339] width 208 height 258
click at [937, 246] on icon "Move forward to switch to the next month." at bounding box center [940, 239] width 19 height 19
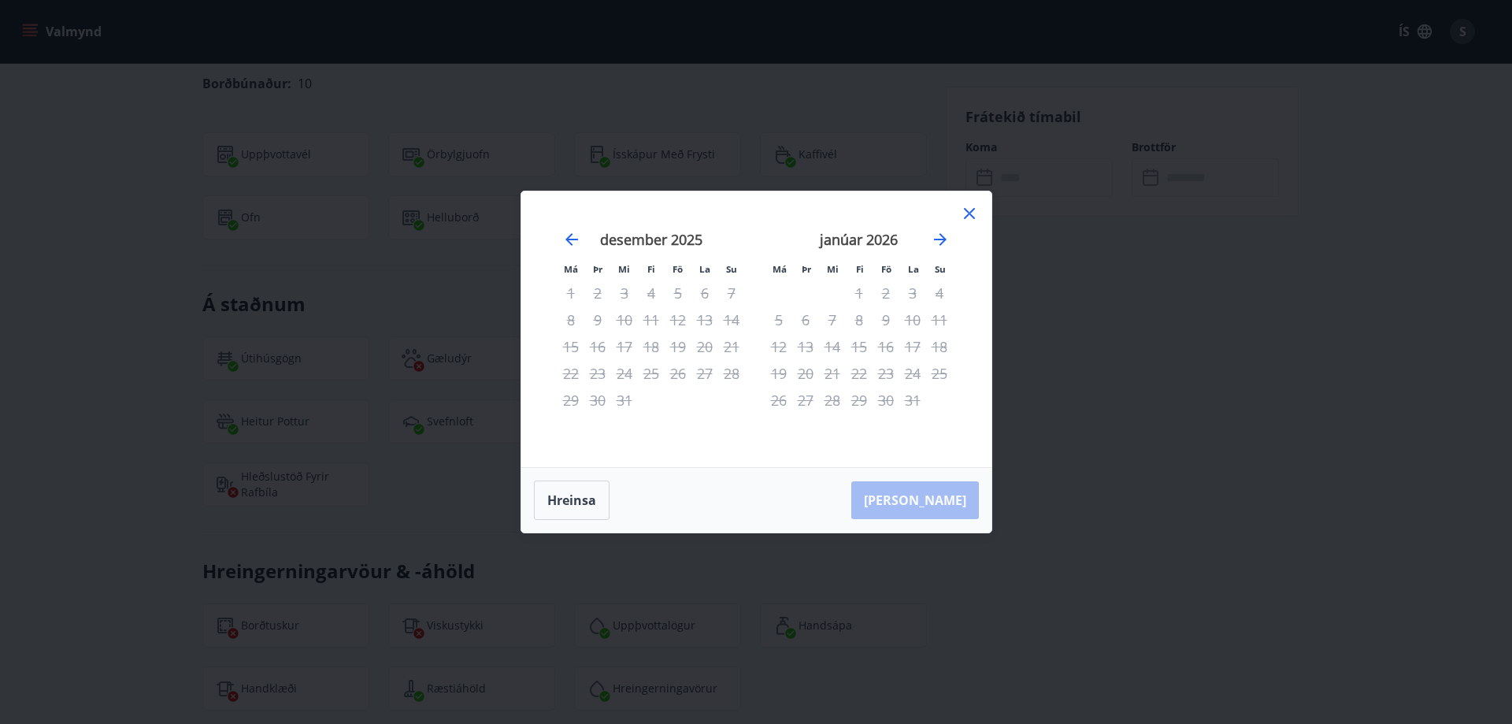
click at [964, 222] on icon at bounding box center [969, 213] width 19 height 19
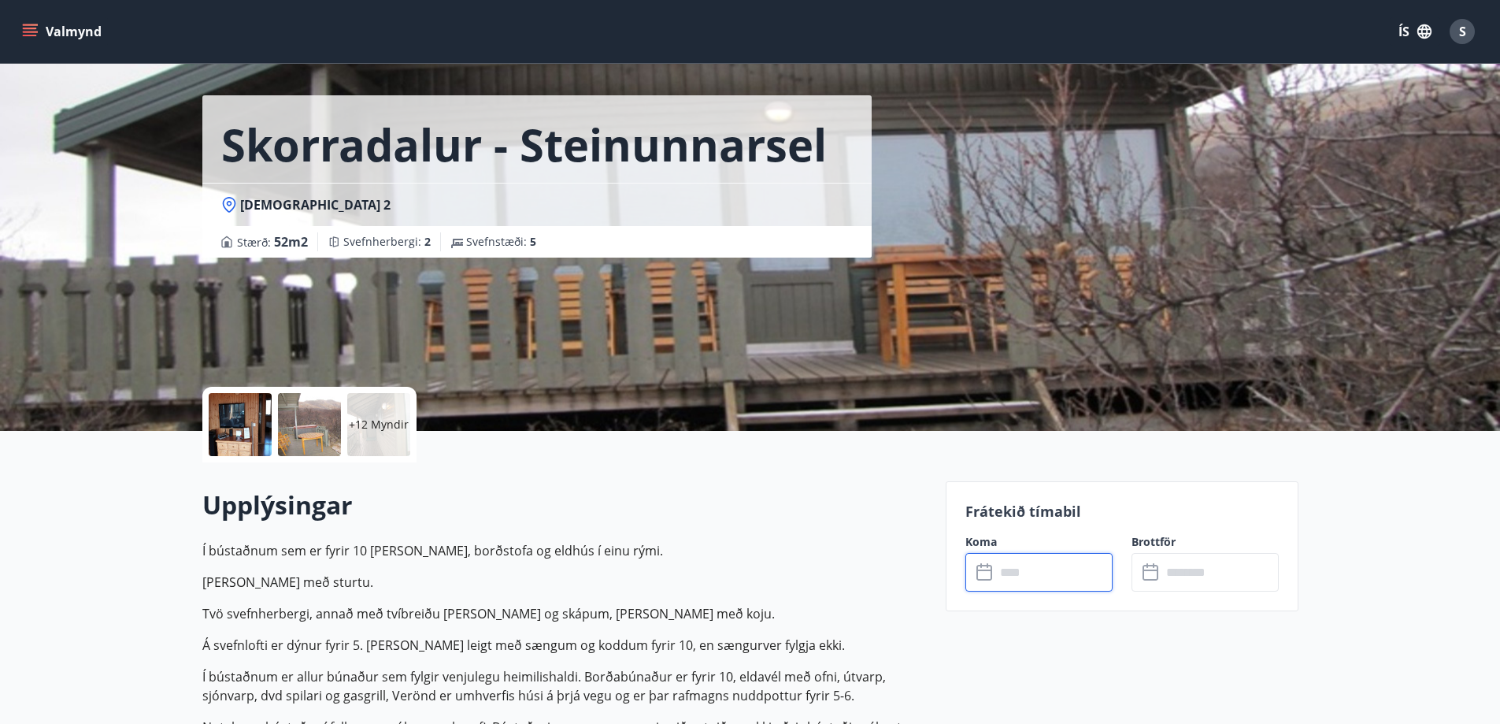
scroll to position [0, 0]
